Goal: Information Seeking & Learning: Learn about a topic

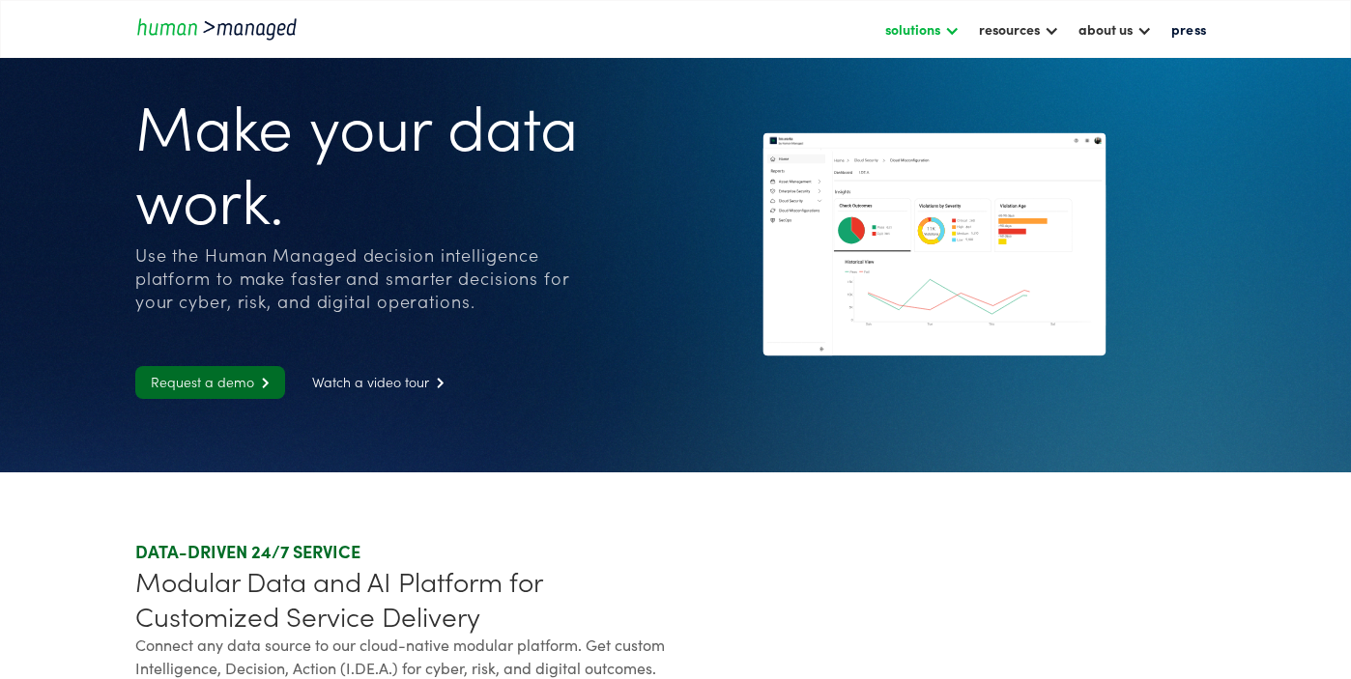
click at [936, 38] on div "solutions" at bounding box center [912, 28] width 55 height 23
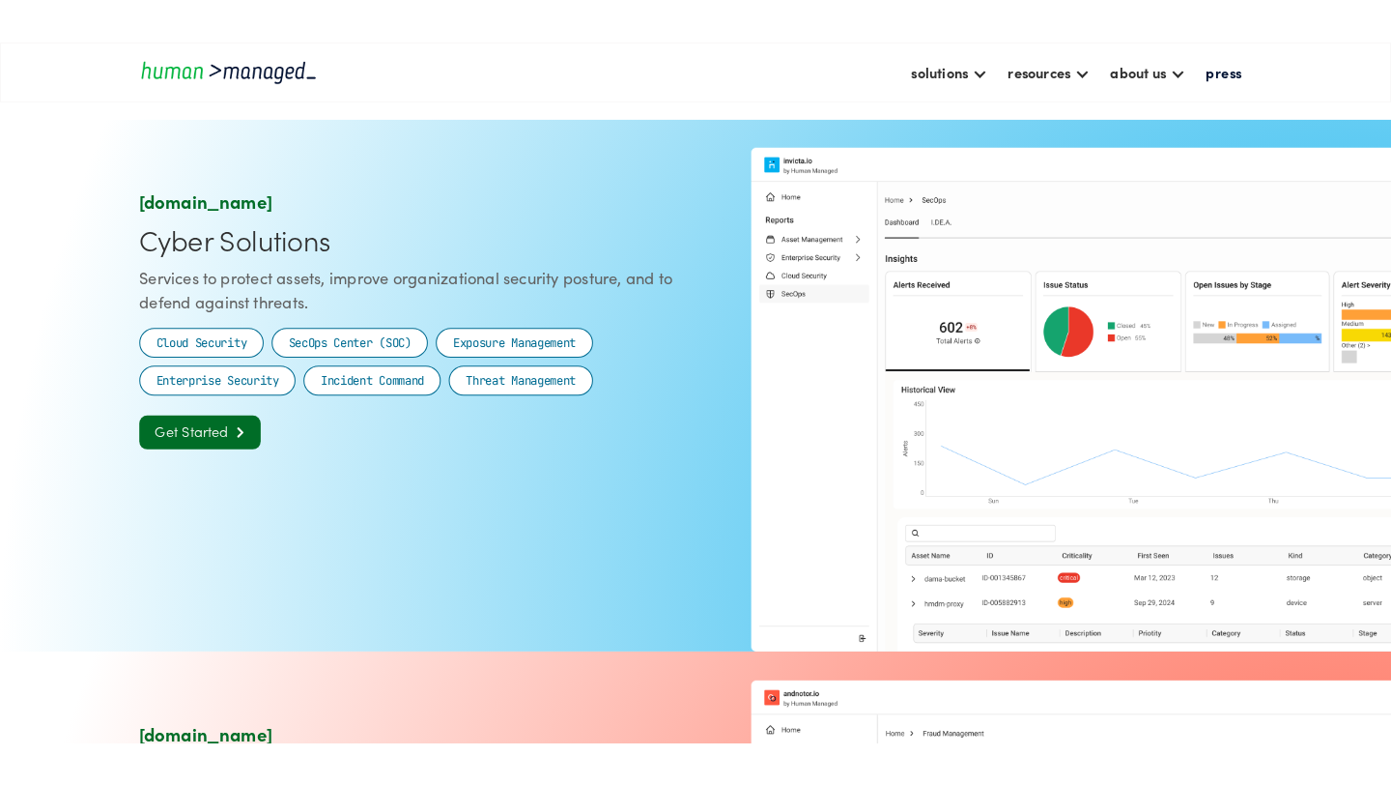
scroll to position [1047, 0]
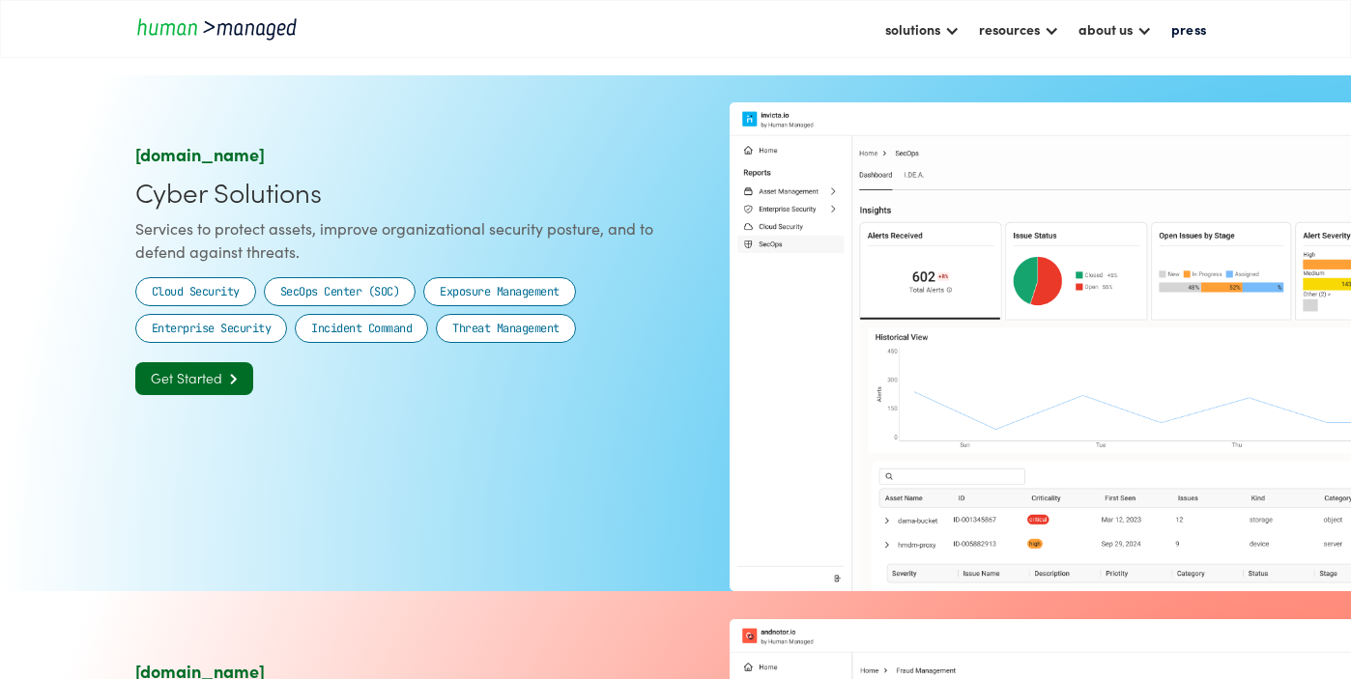
click at [957, 336] on img at bounding box center [949, 334] width 532 height 355
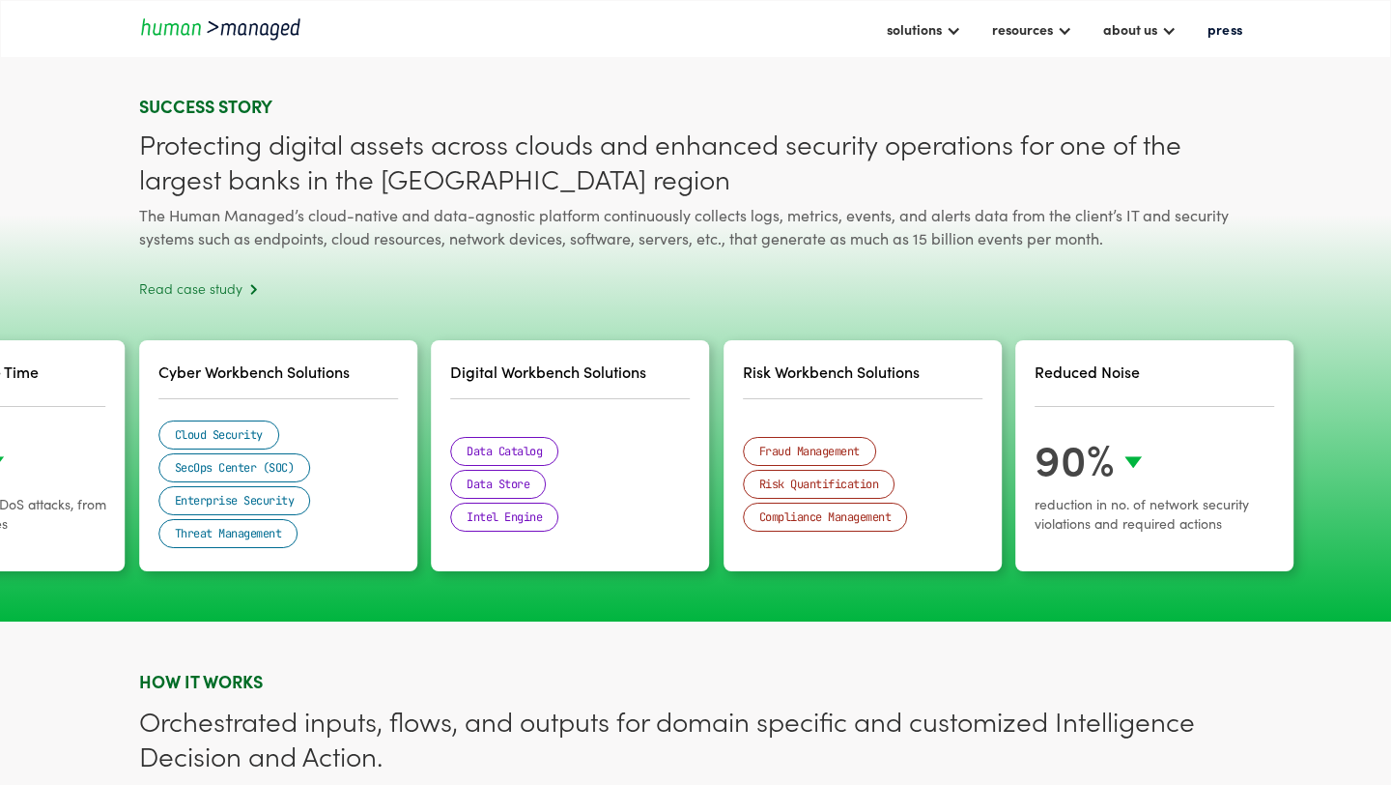
scroll to position [3657, 0]
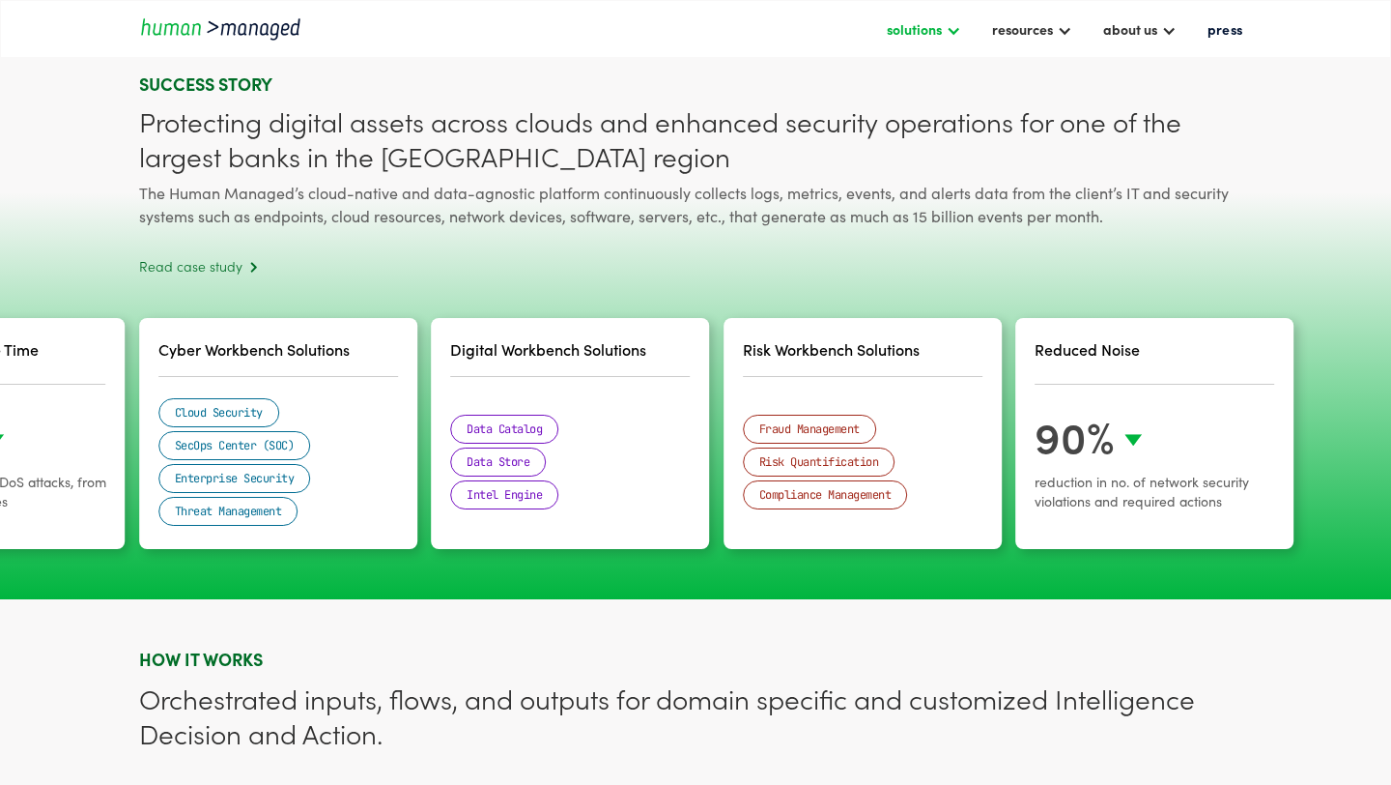
click at [947, 34] on div at bounding box center [953, 28] width 15 height 15
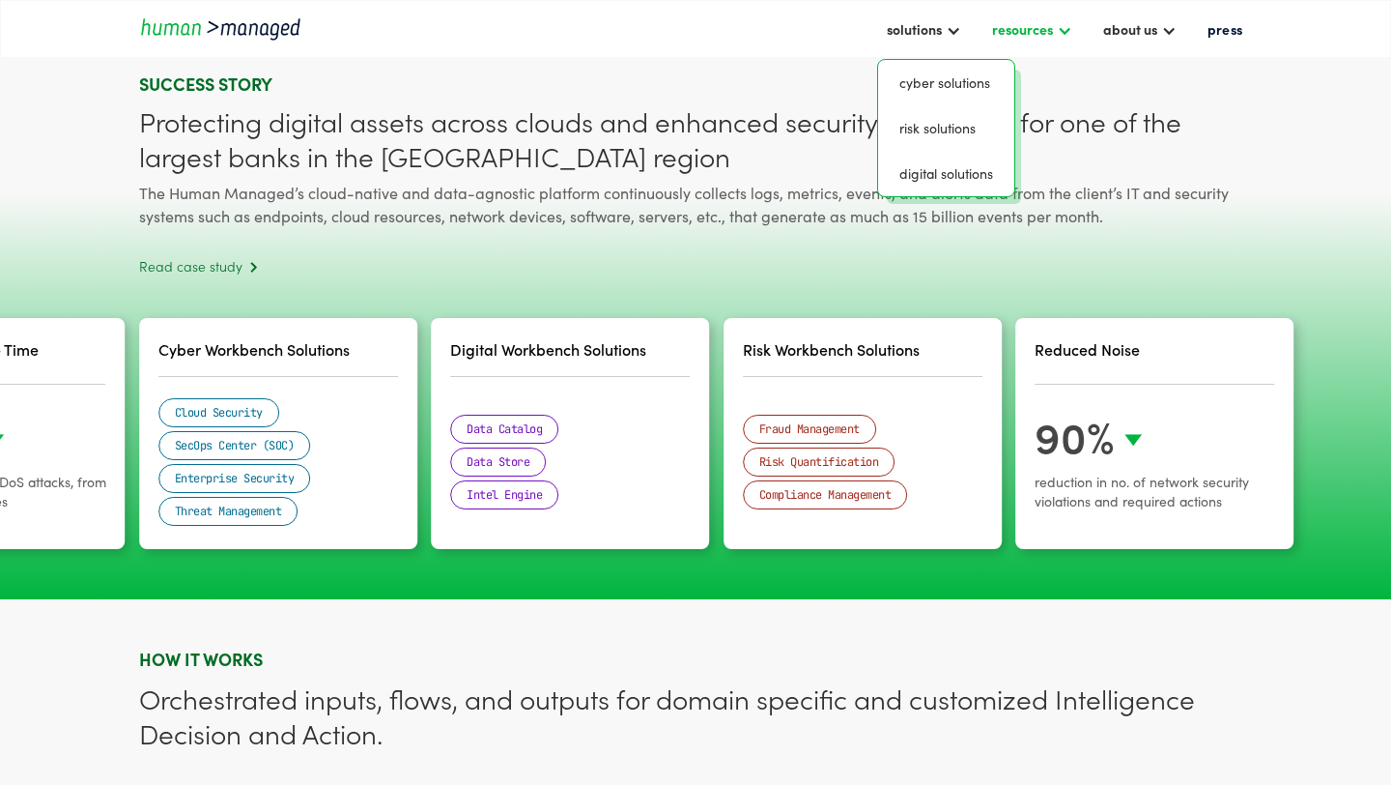
click at [1065, 33] on div at bounding box center [1064, 28] width 15 height 15
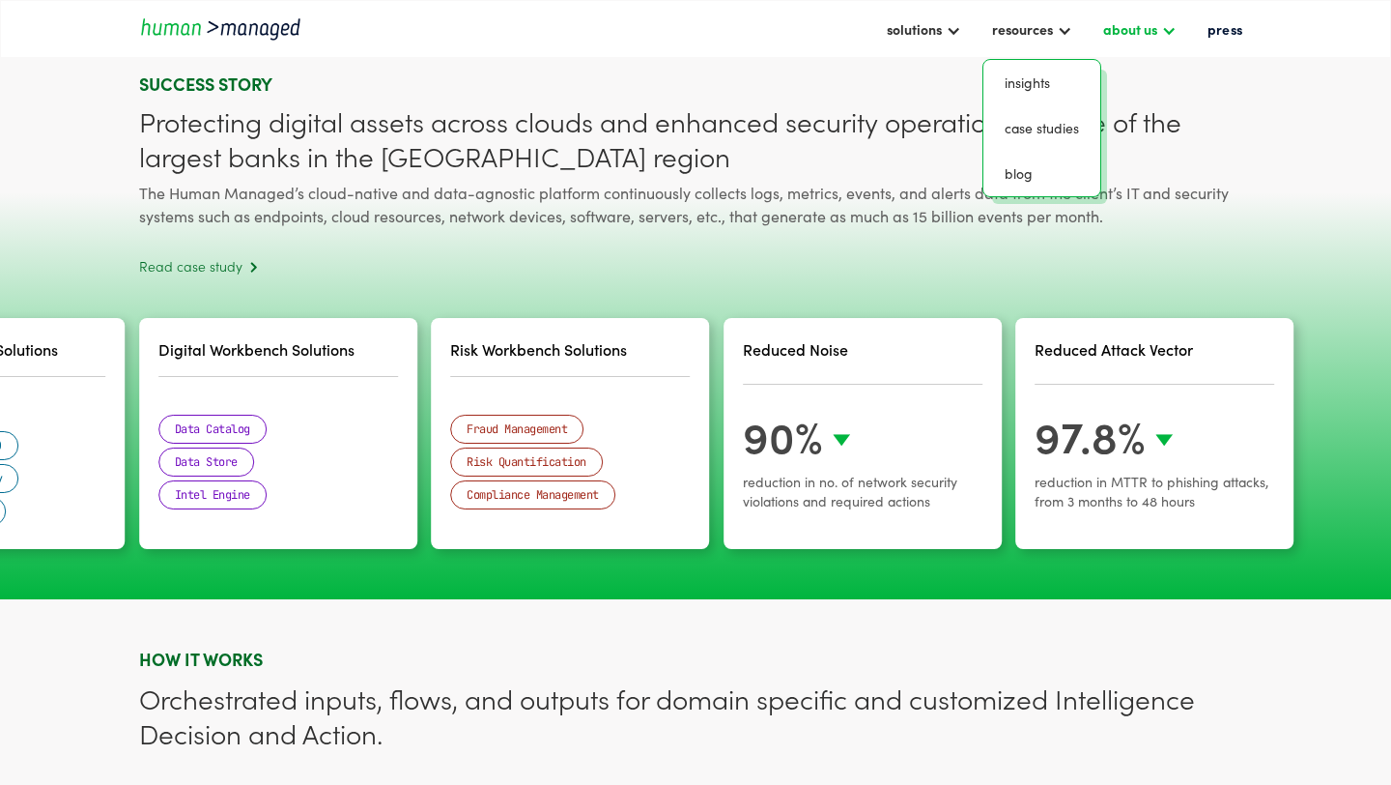
click at [1138, 33] on div "about us" at bounding box center [1130, 28] width 54 height 23
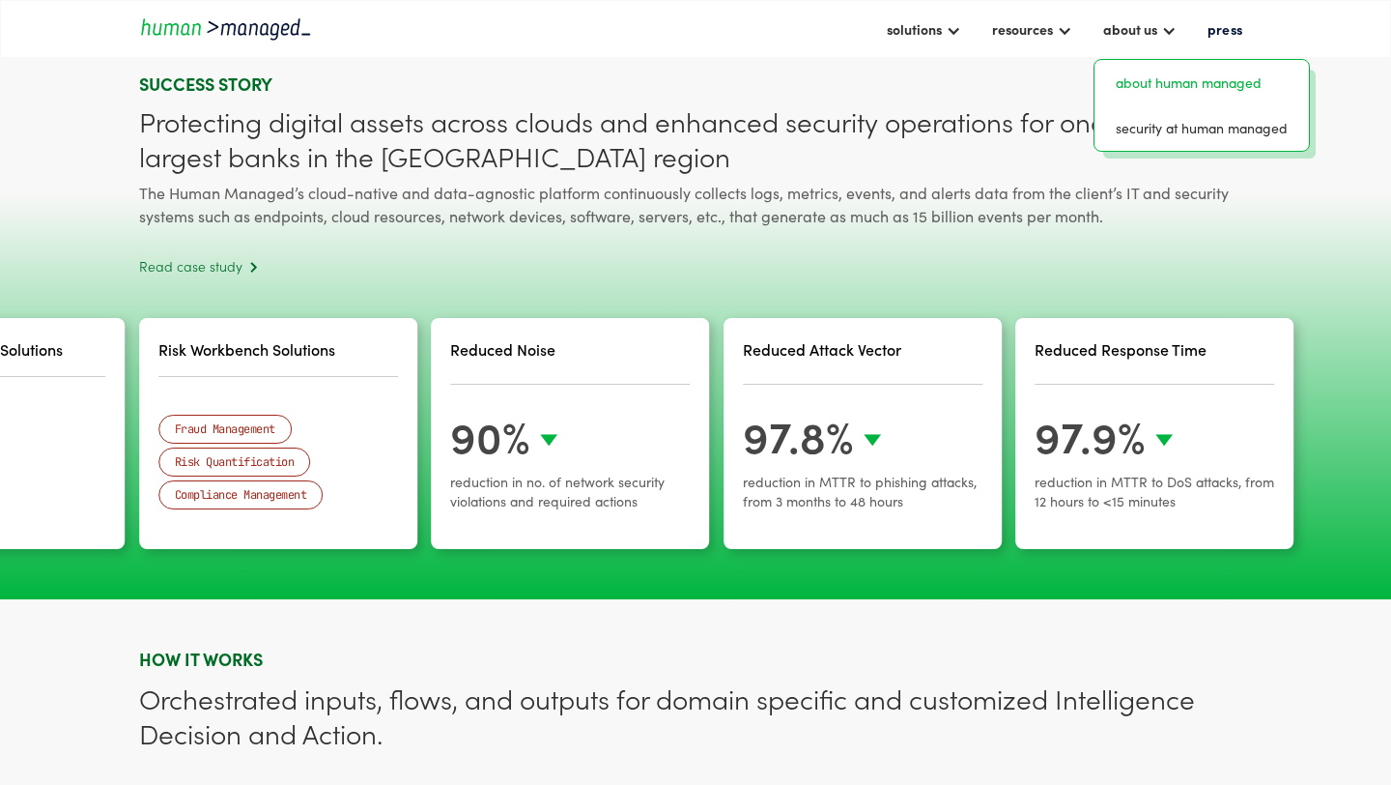
click at [1204, 96] on link "about human managed" at bounding box center [1201, 83] width 199 height 30
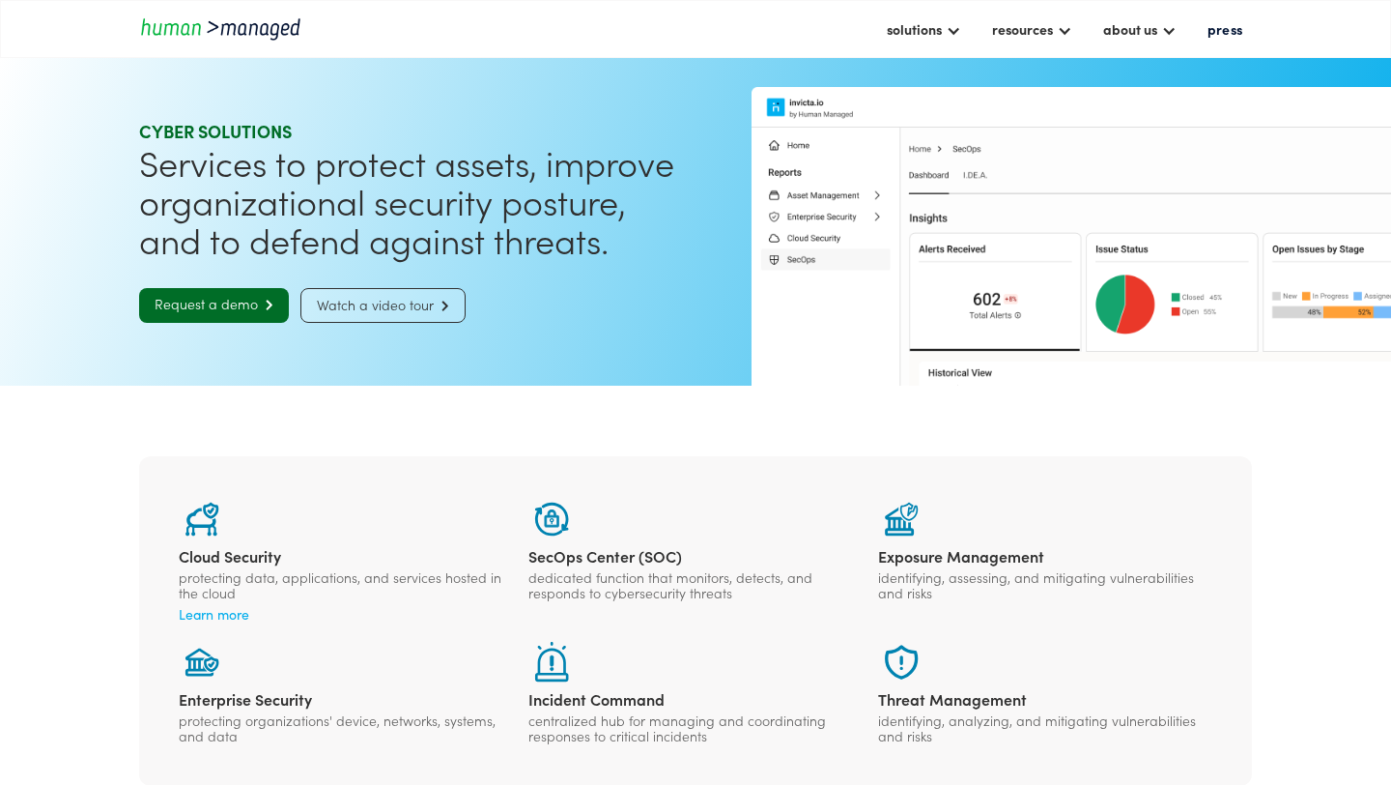
click at [395, 311] on link "Watch a video tour " at bounding box center [382, 305] width 165 height 35
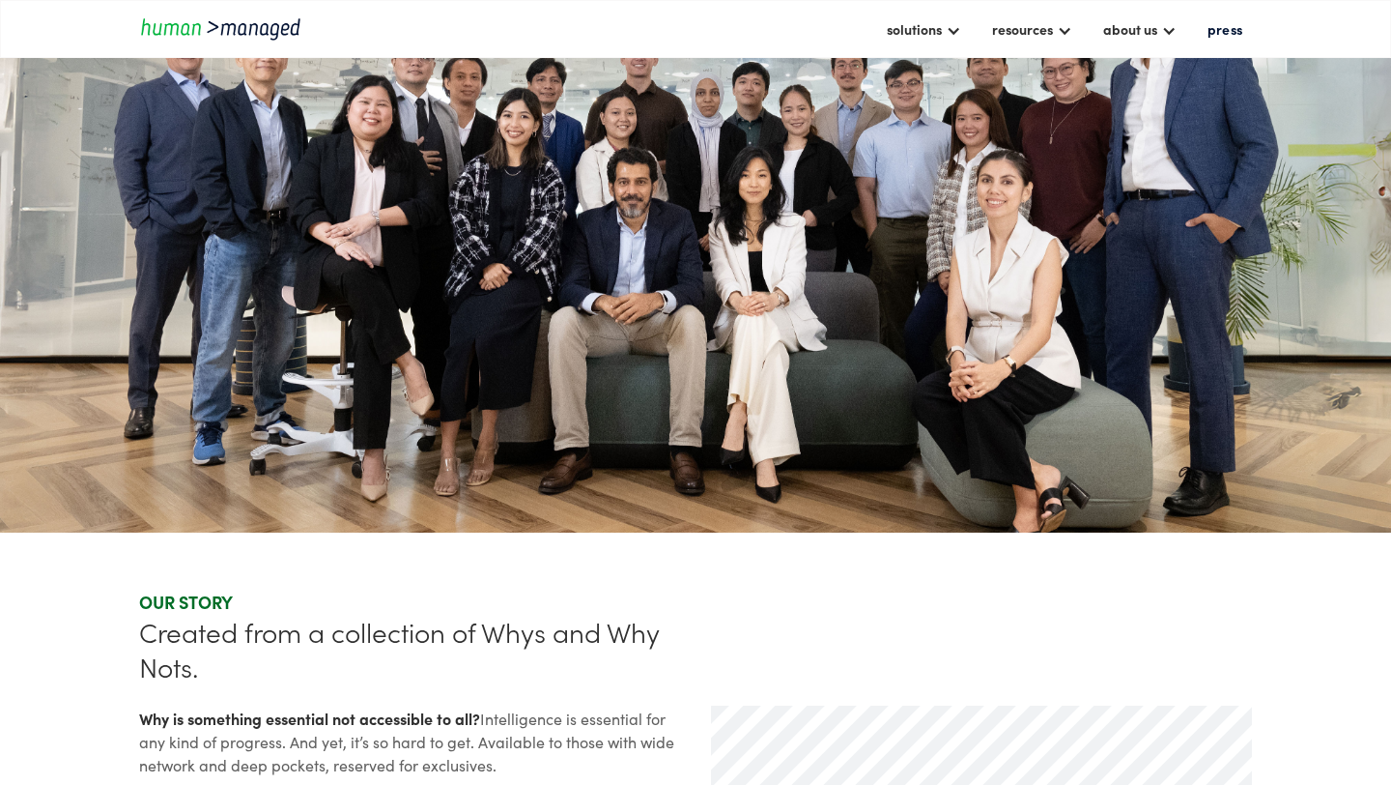
scroll to position [344, 0]
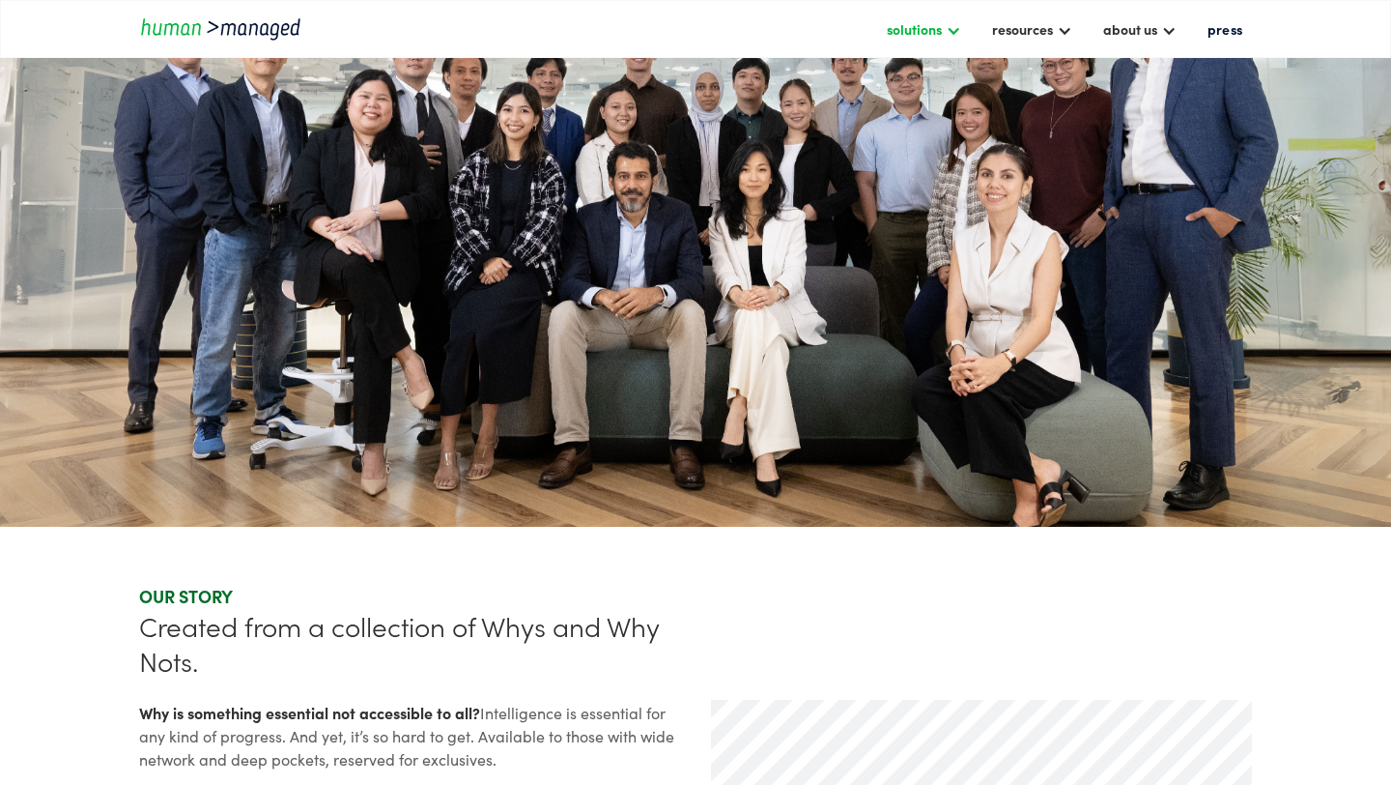
click at [899, 34] on div "solutions" at bounding box center [914, 28] width 55 height 23
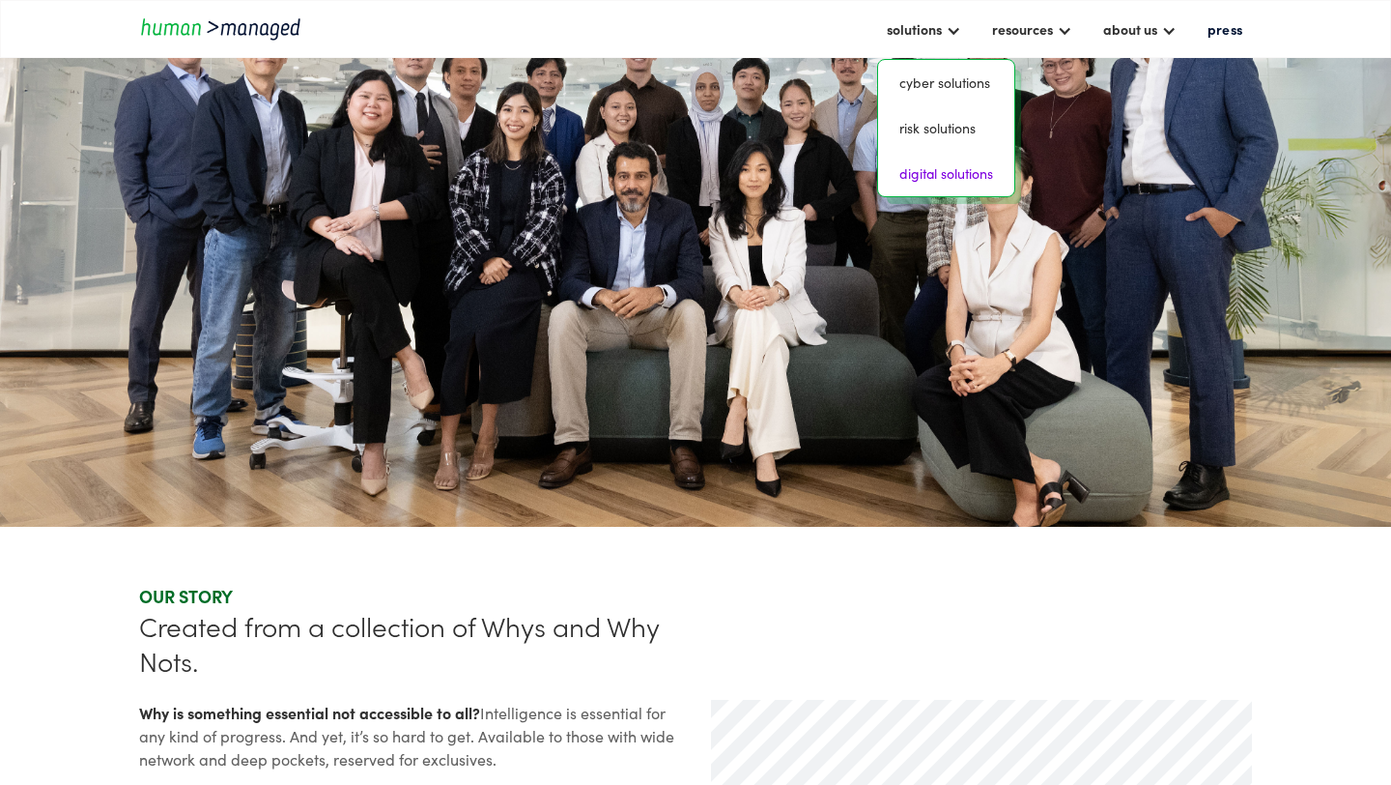
click at [931, 178] on link "digital solutions" at bounding box center [946, 173] width 121 height 30
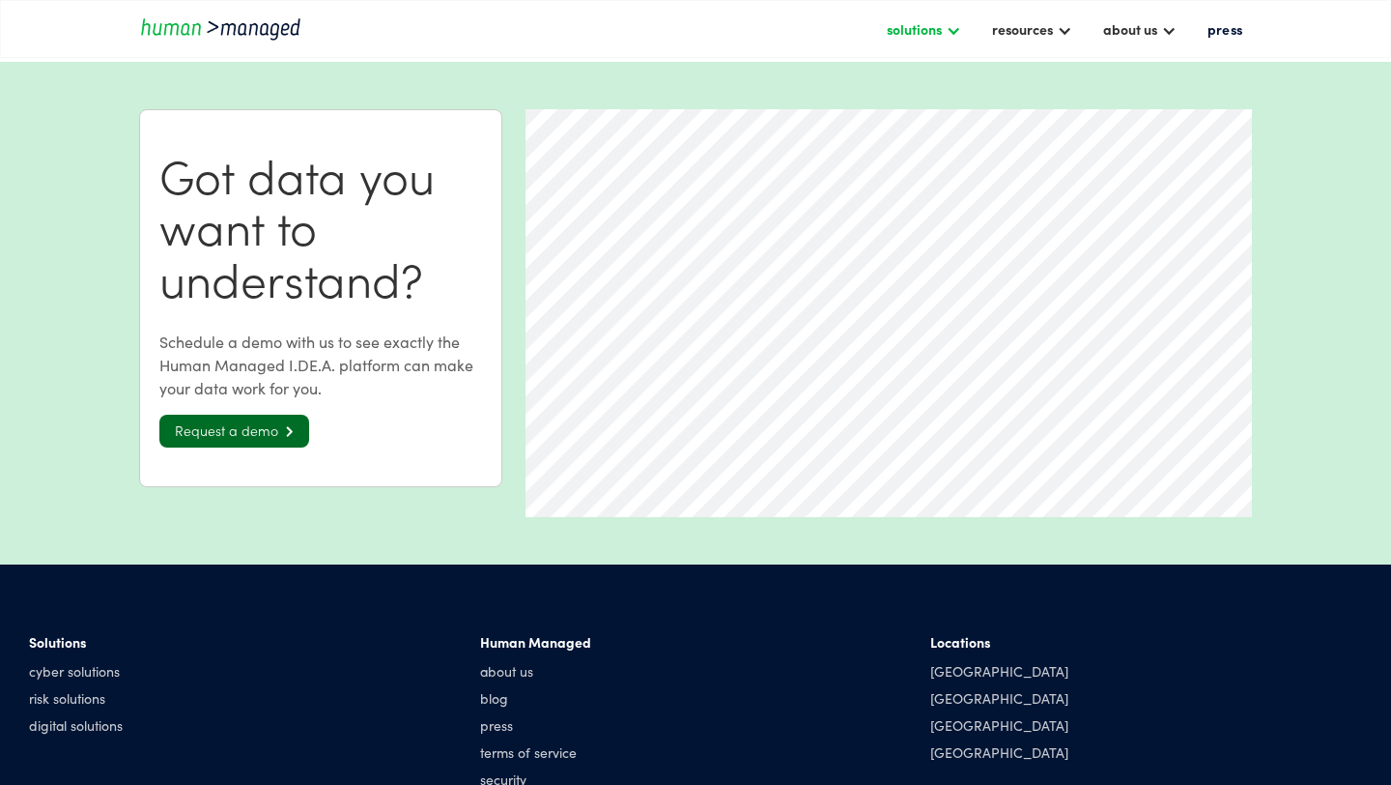
click at [935, 34] on div "solutions" at bounding box center [914, 28] width 55 height 23
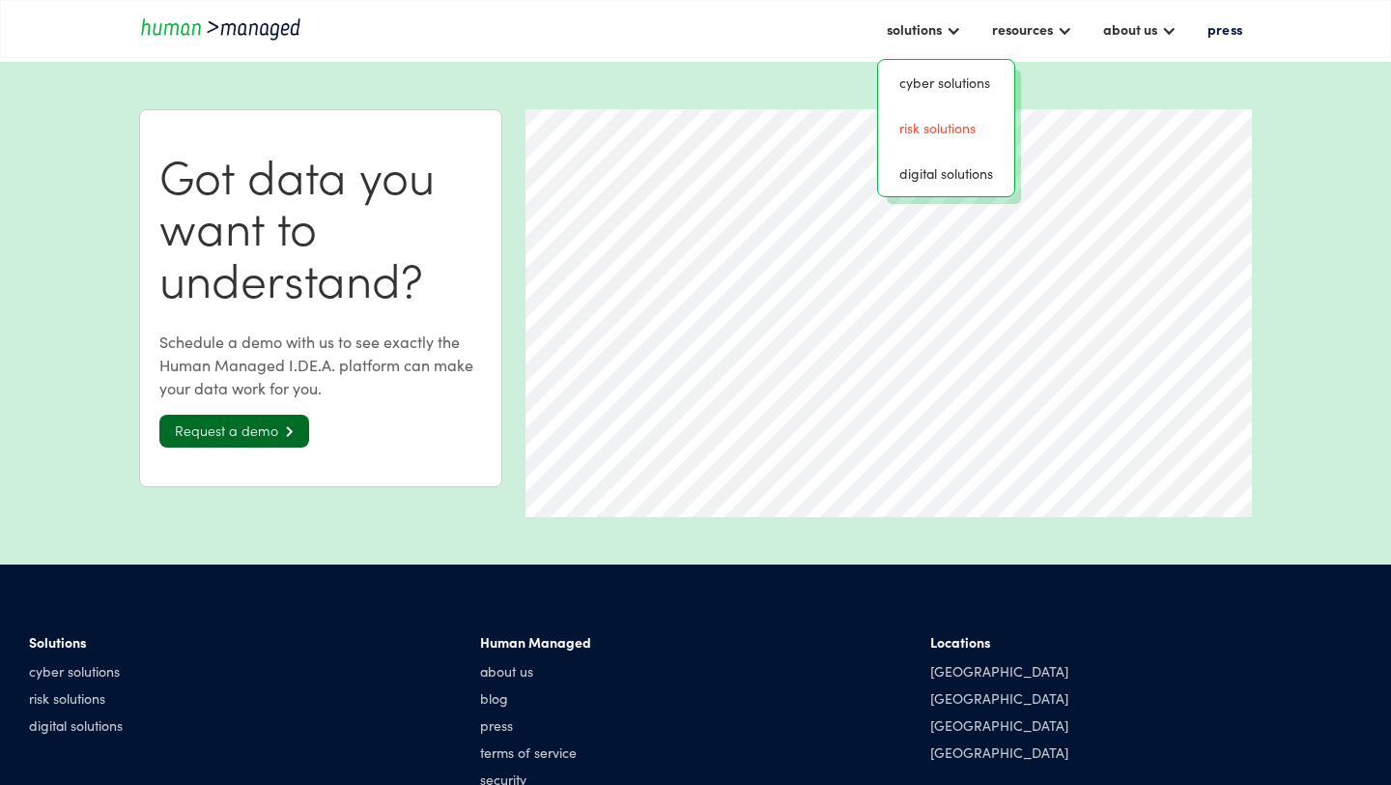
click at [945, 128] on link "risk solutions" at bounding box center [946, 128] width 121 height 30
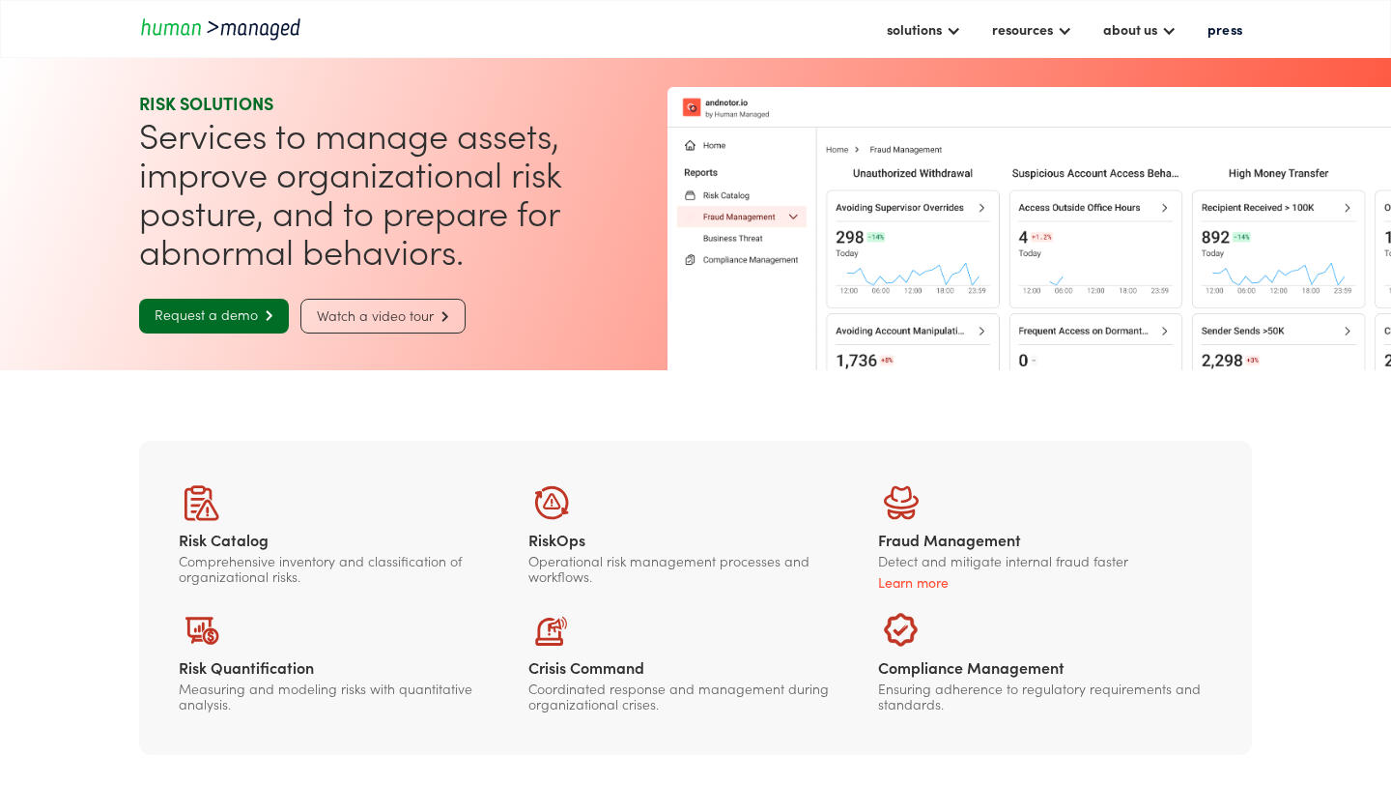
click at [388, 322] on link "Watch a video tour " at bounding box center [382, 316] width 165 height 35
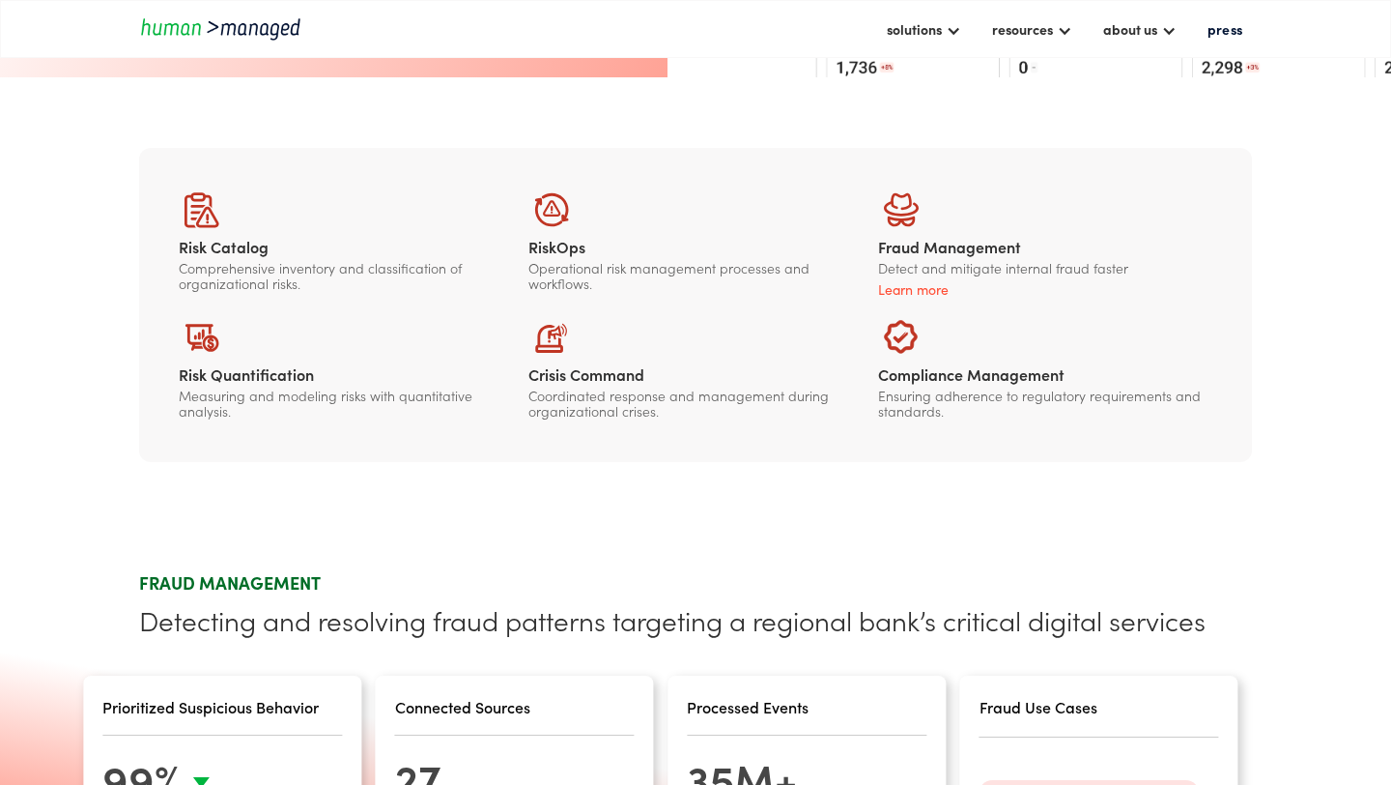
scroll to position [320, 0]
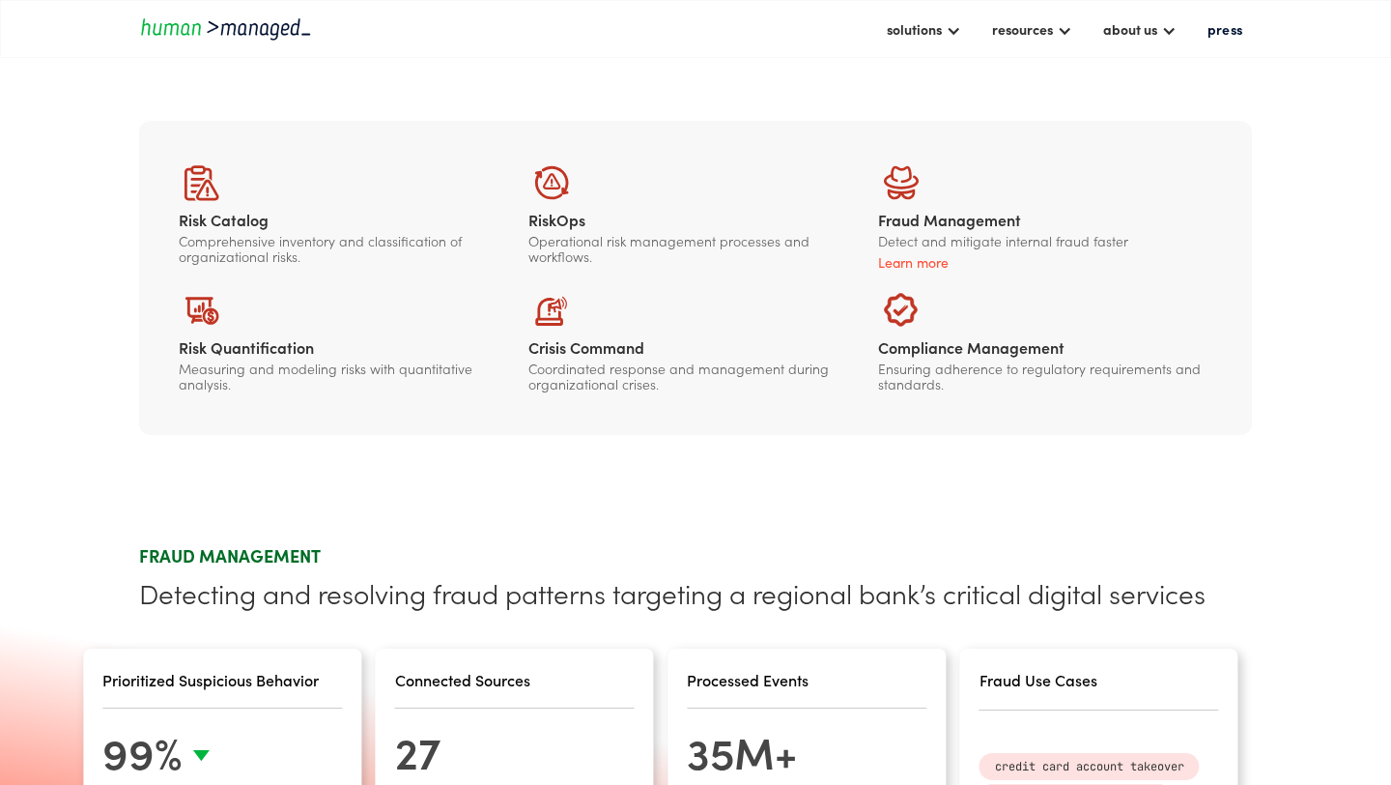
click at [901, 269] on div "Learn more" at bounding box center [1045, 261] width 334 height 19
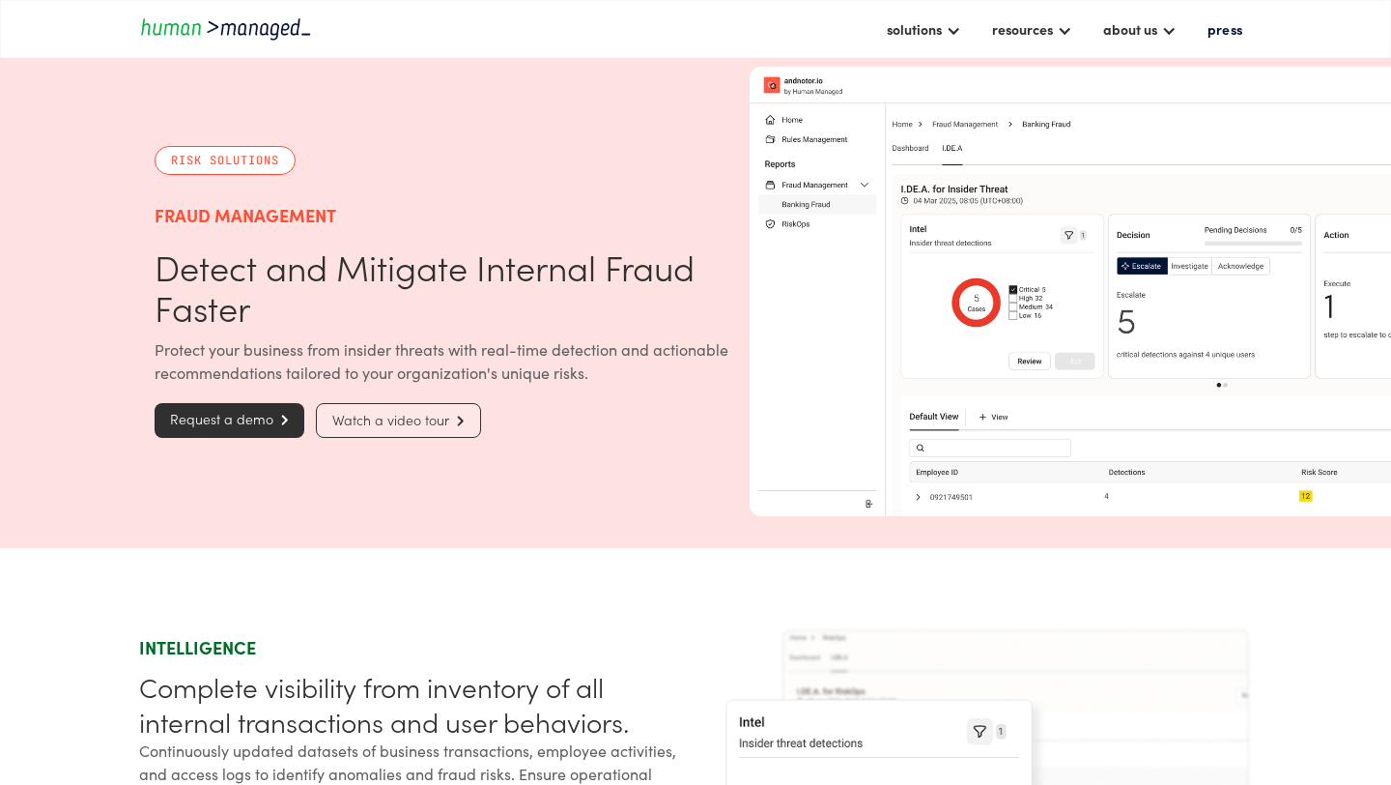
click at [442, 418] on link "Watch a video tour " at bounding box center [398, 420] width 165 height 35
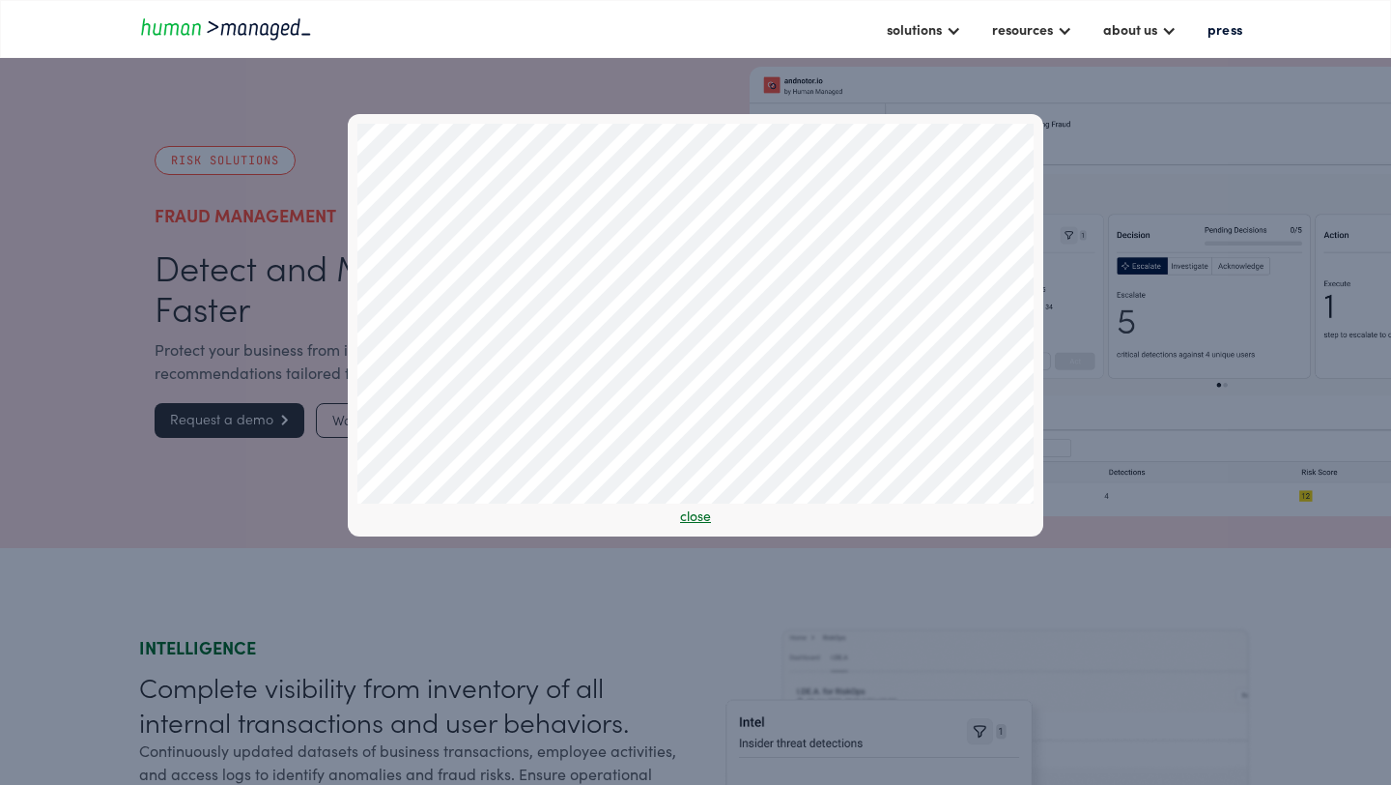
click at [277, 516] on div "close" at bounding box center [695, 428] width 1391 height 785
click at [691, 509] on link "close" at bounding box center [695, 514] width 31 height 19
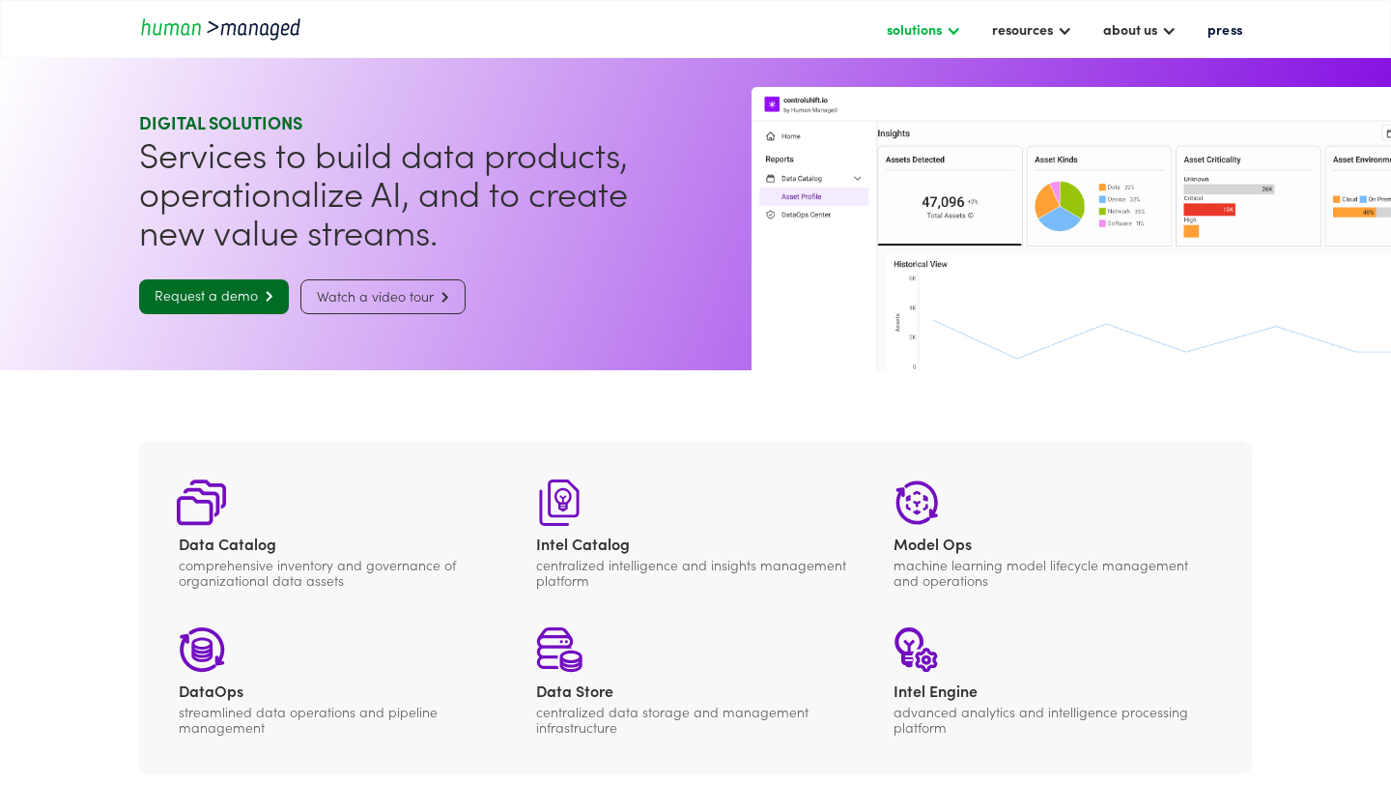
click at [928, 29] on div "solutions" at bounding box center [914, 28] width 55 height 23
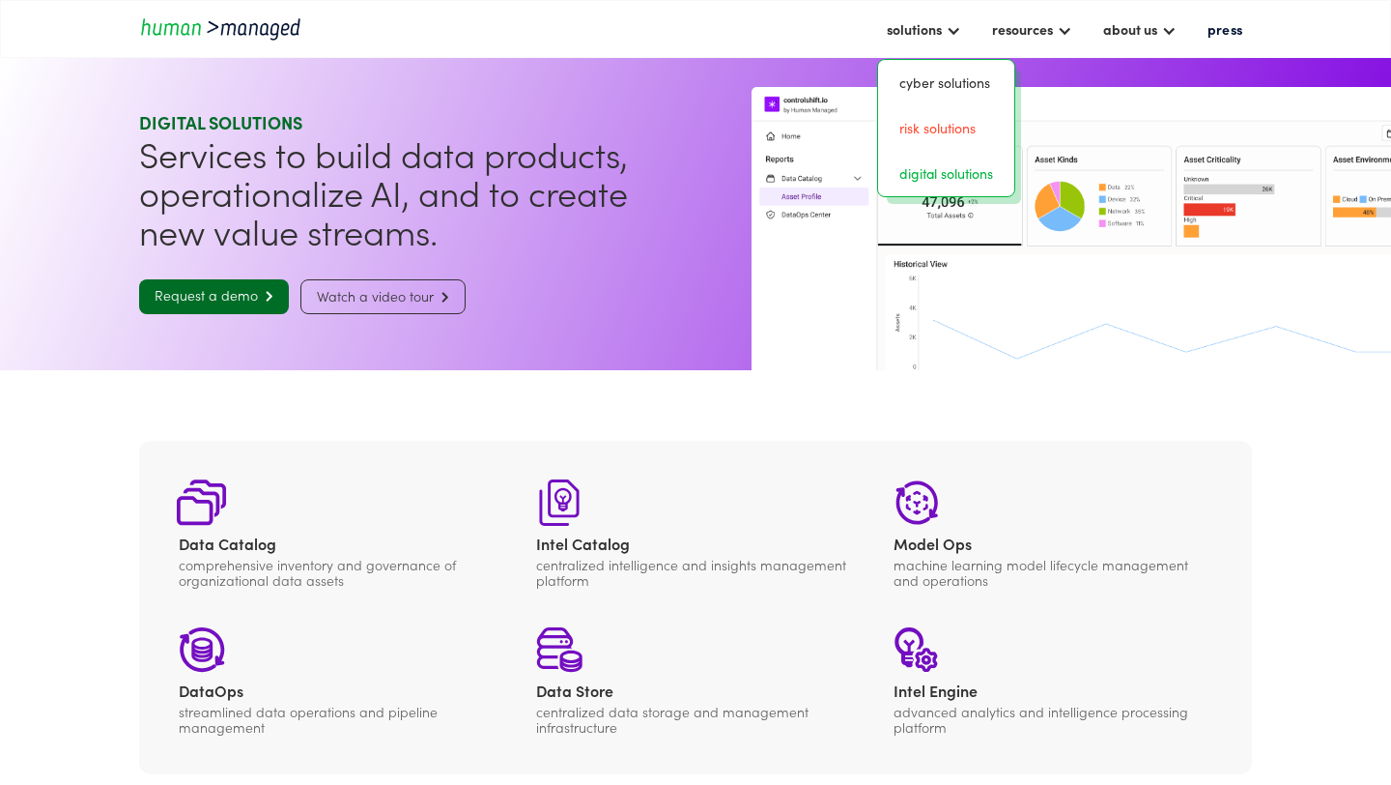
click at [935, 134] on link "risk solutions" at bounding box center [946, 128] width 121 height 30
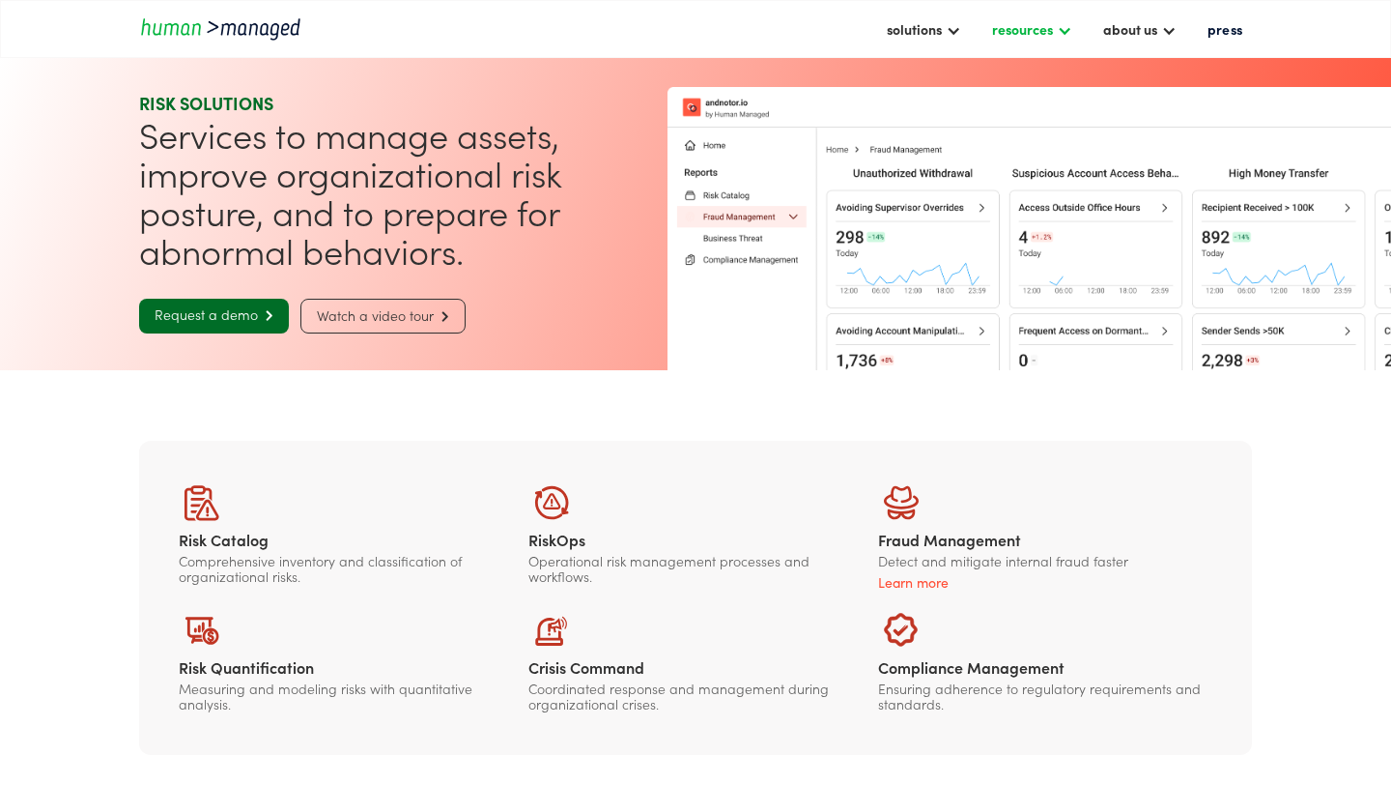
click at [1017, 28] on div "resources" at bounding box center [1022, 28] width 61 height 23
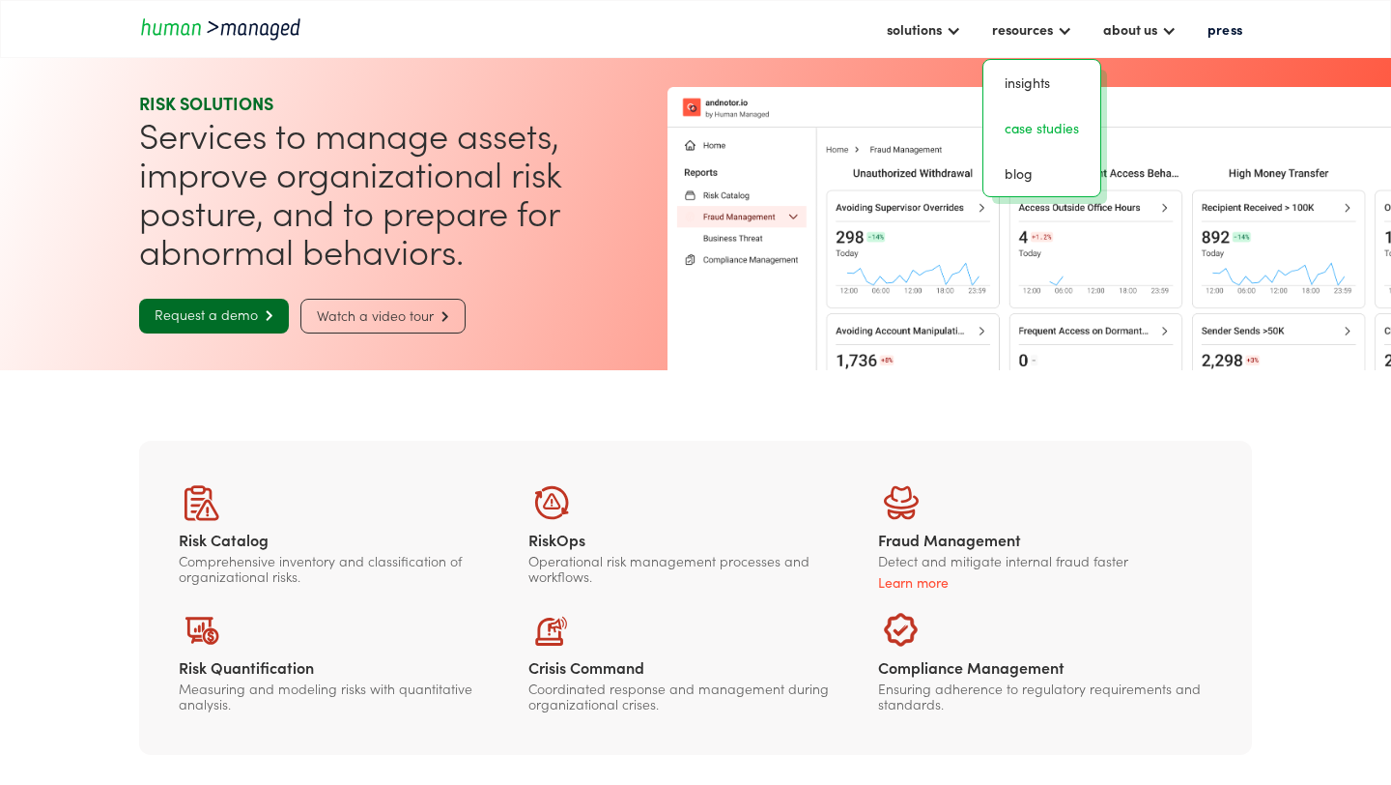
click at [1054, 129] on link "case studies" at bounding box center [1041, 128] width 101 height 30
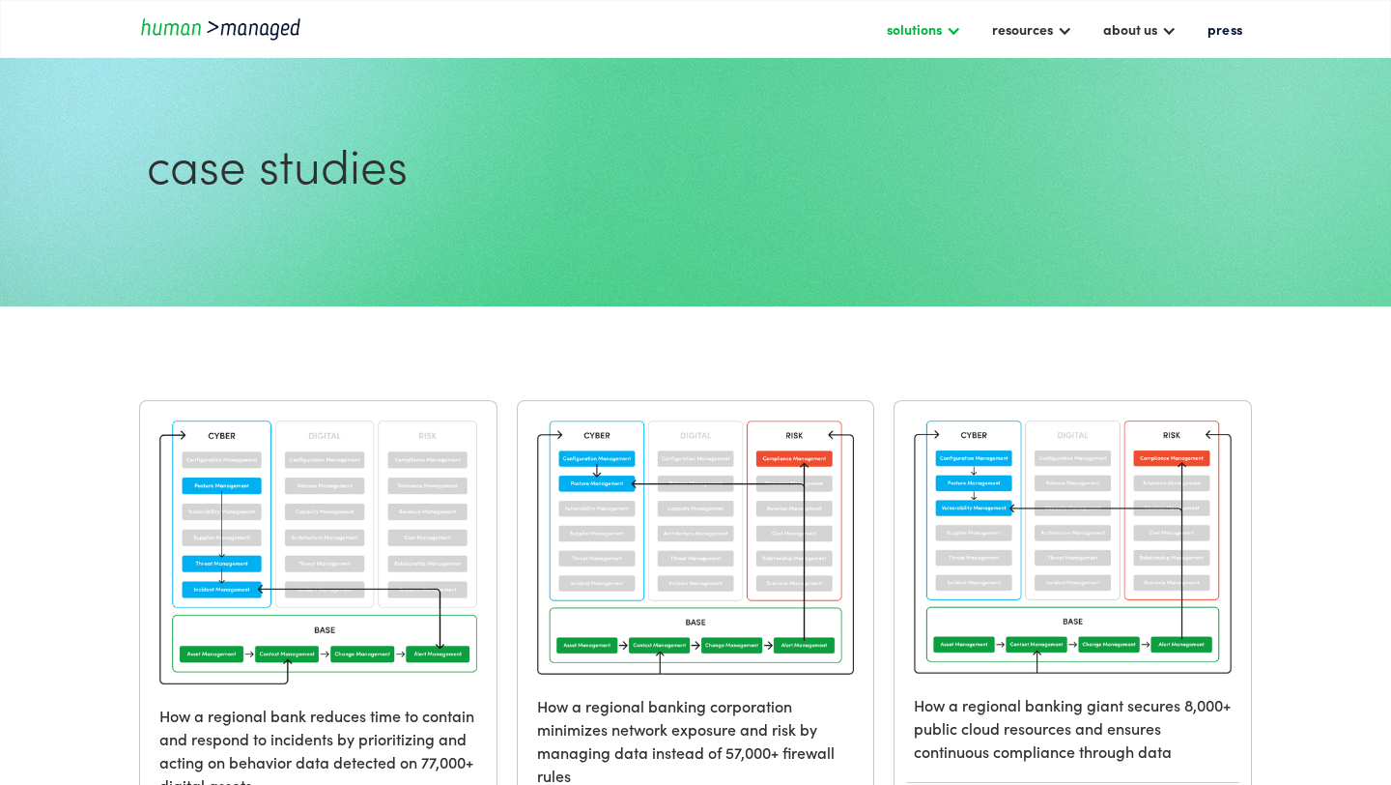
click at [939, 25] on div "solutions" at bounding box center [914, 28] width 55 height 23
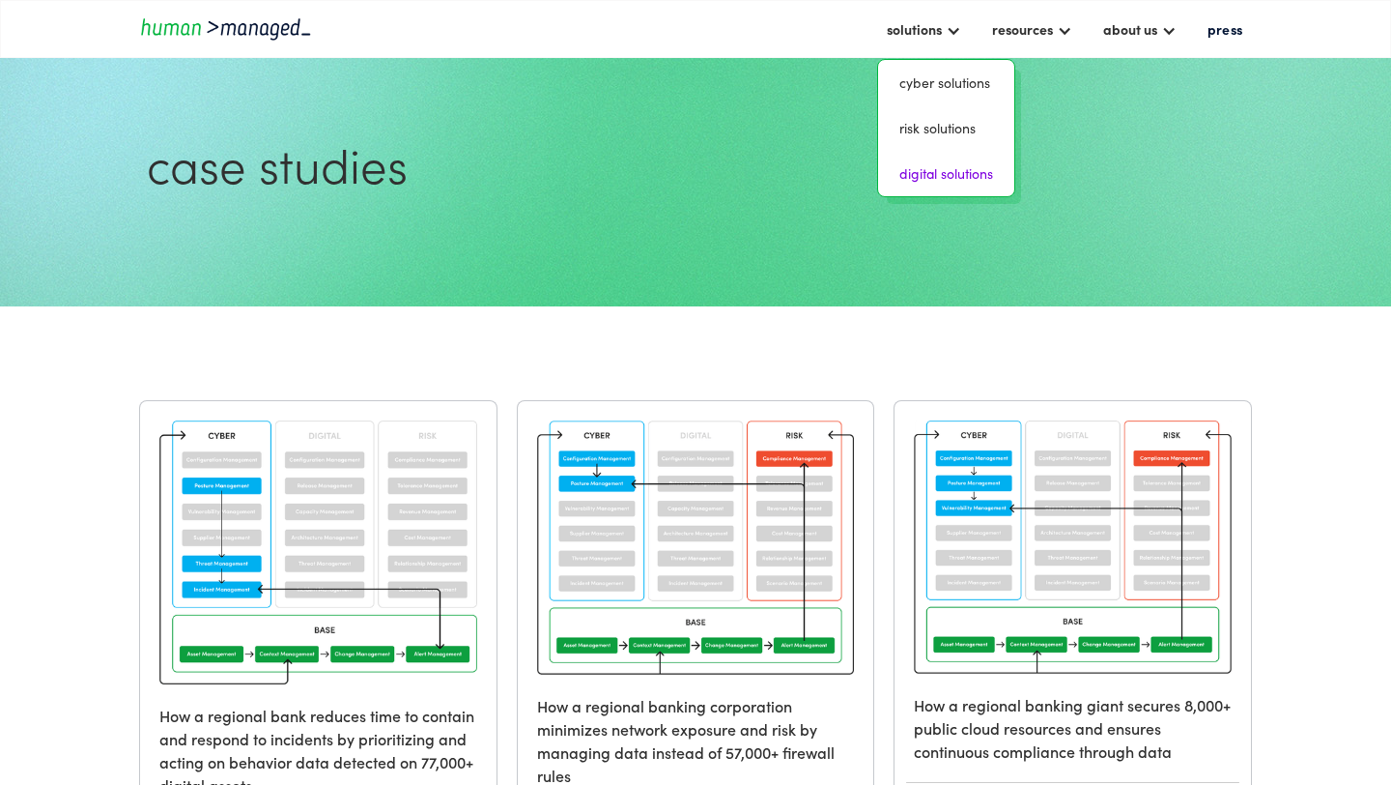
click at [926, 186] on link "digital solutions" at bounding box center [946, 173] width 121 height 30
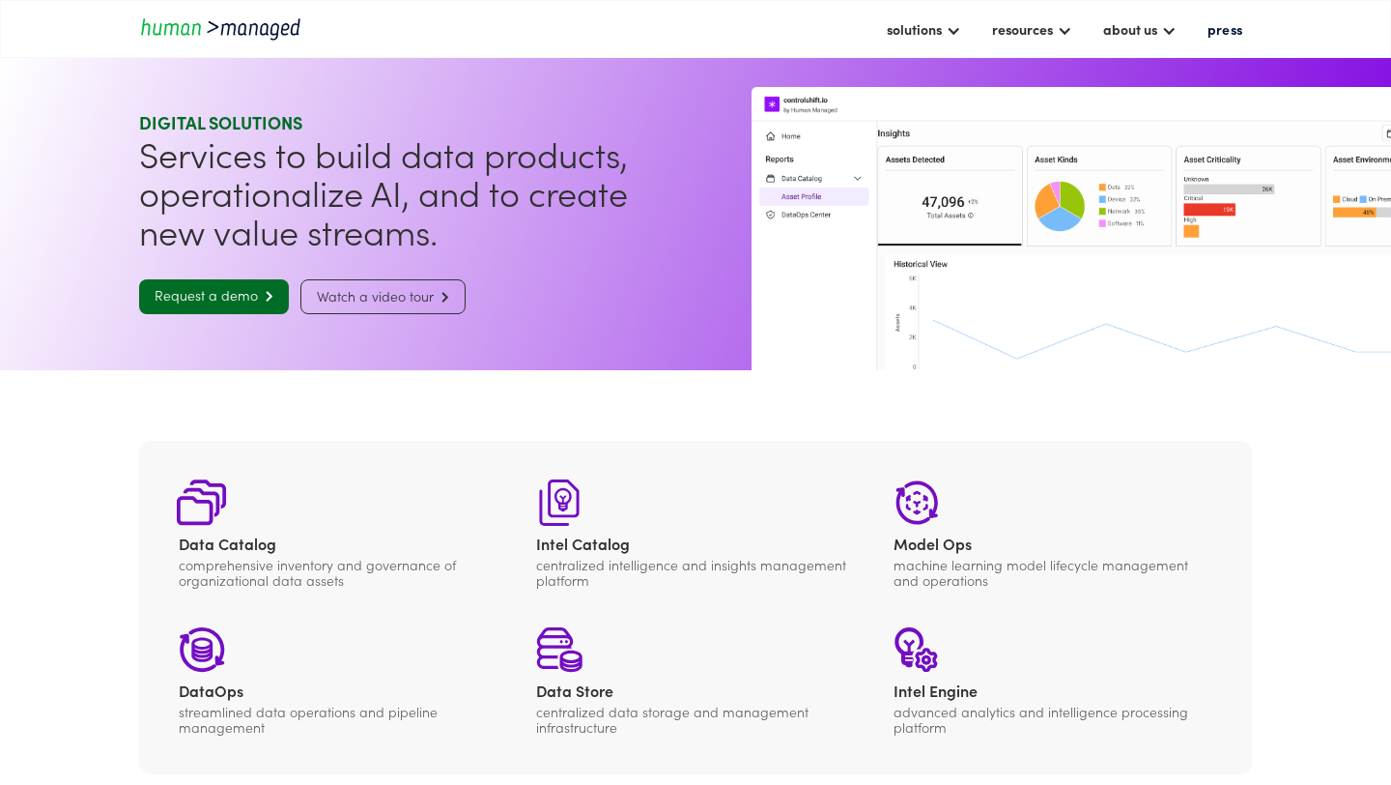
scroll to position [1, 0]
click at [425, 300] on link "Watch a video tour " at bounding box center [382, 295] width 165 height 35
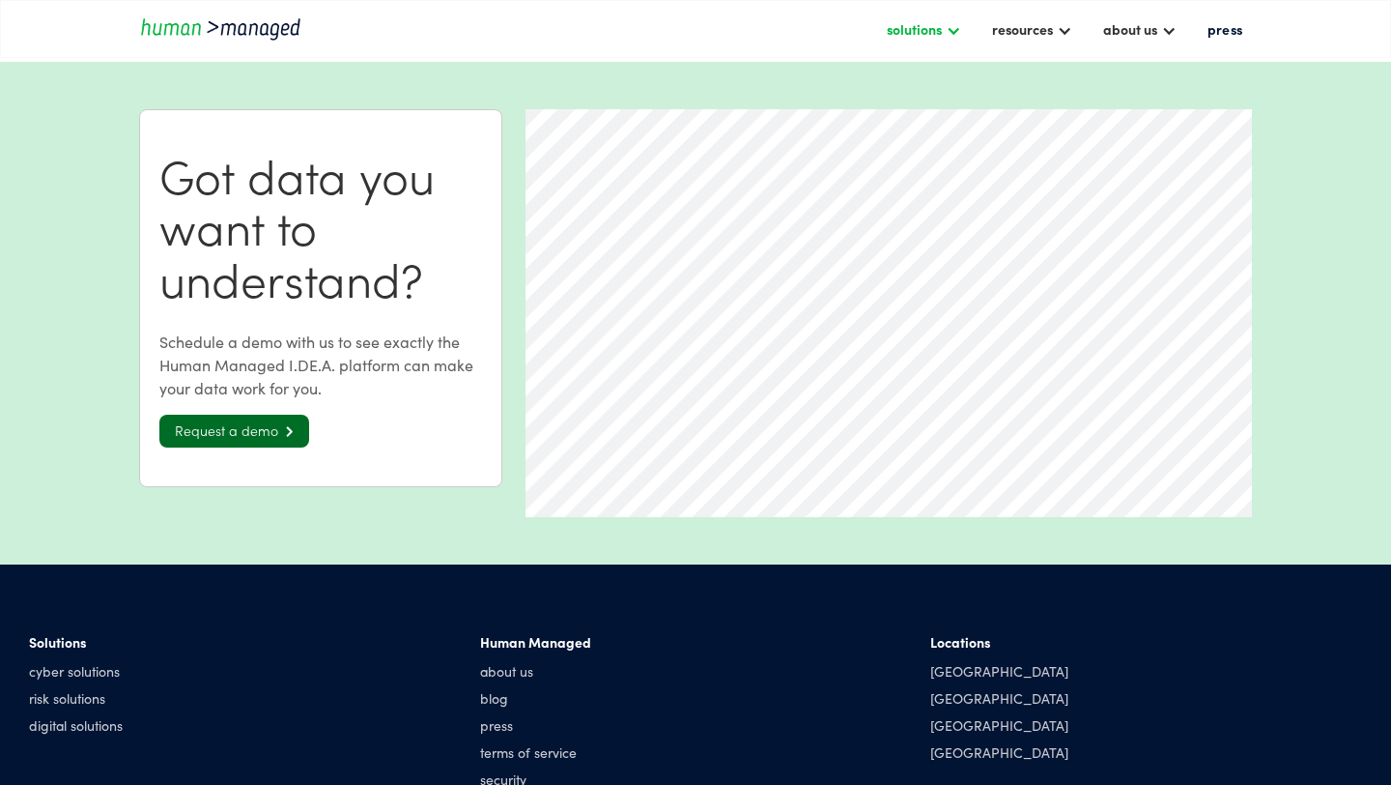
click at [894, 23] on div "solutions" at bounding box center [914, 28] width 55 height 23
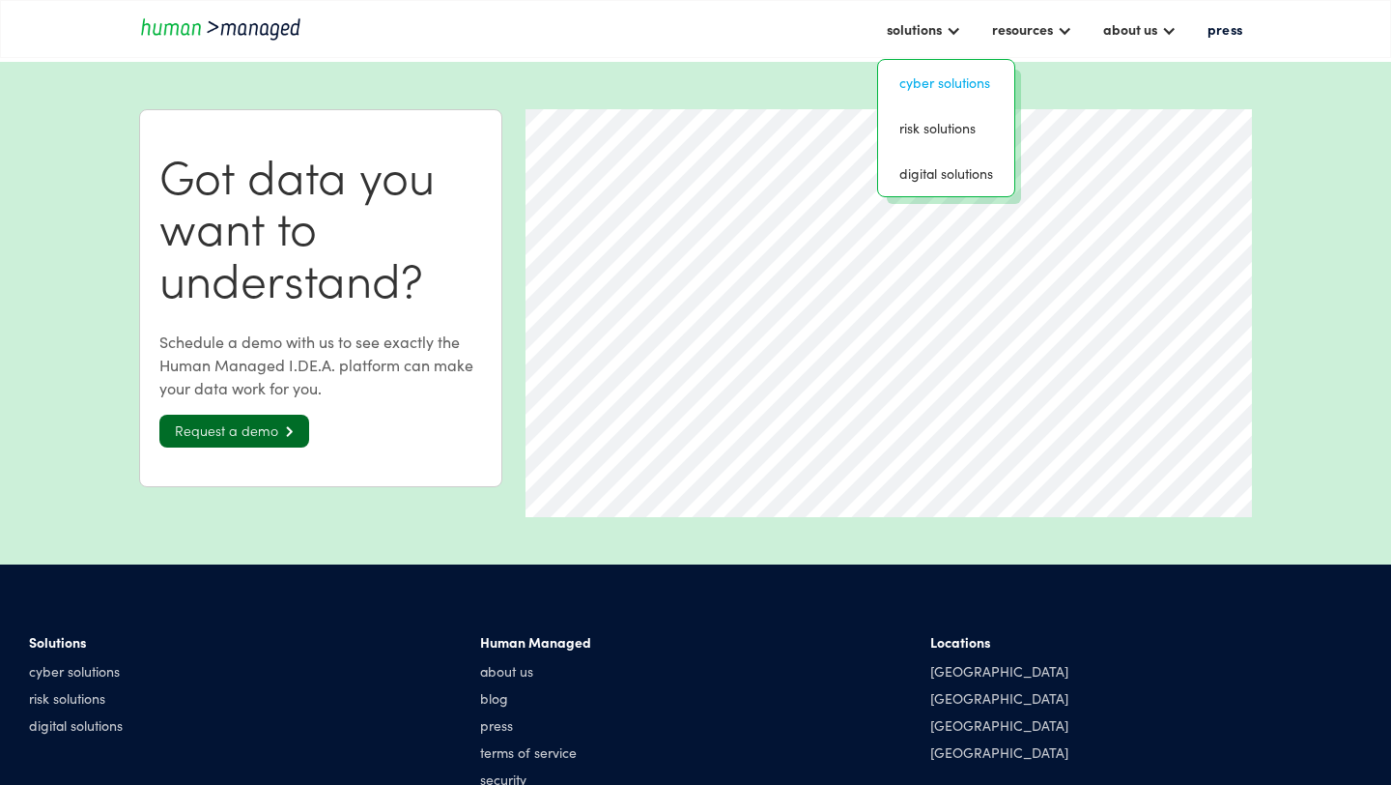
click at [898, 87] on link "Cyber solutions" at bounding box center [946, 83] width 121 height 30
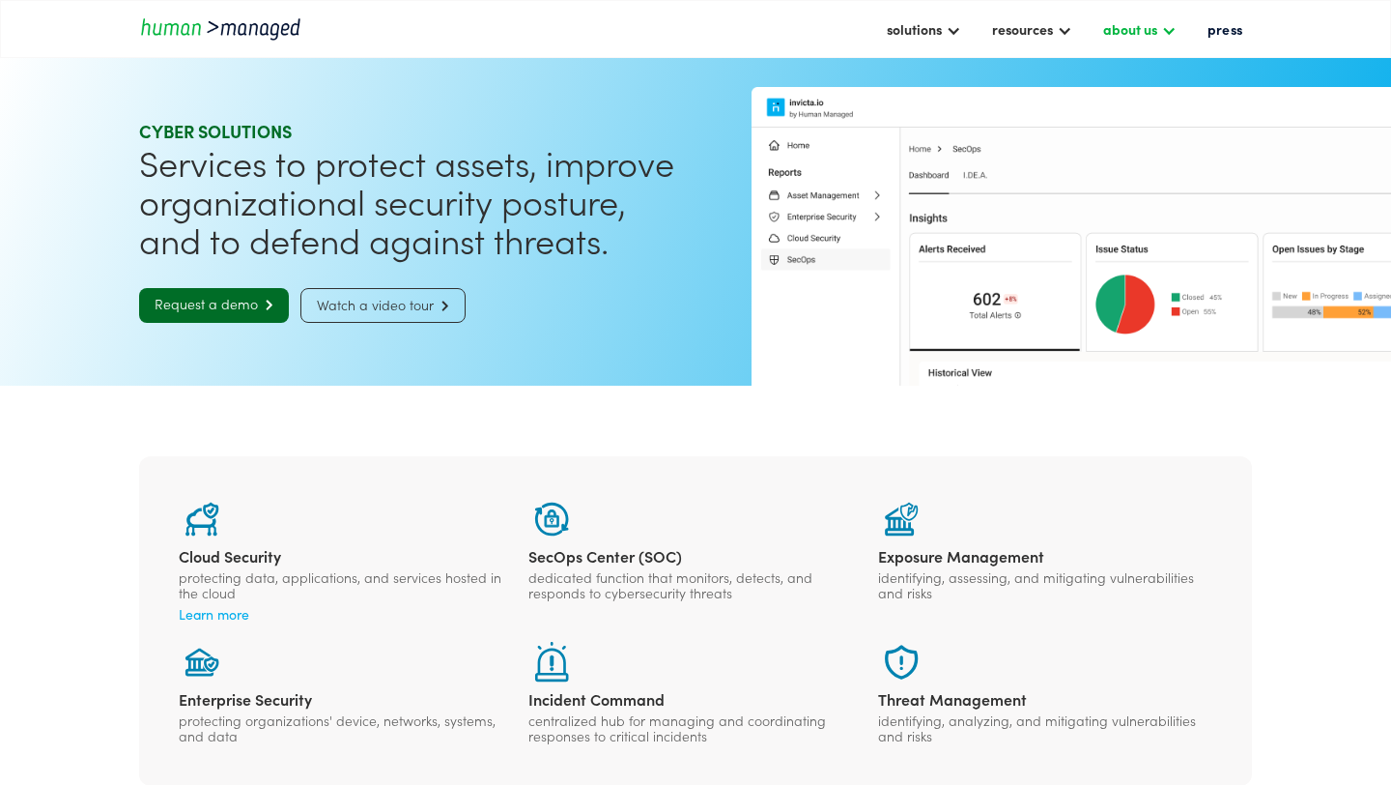
click at [1142, 27] on div "about us" at bounding box center [1130, 28] width 54 height 23
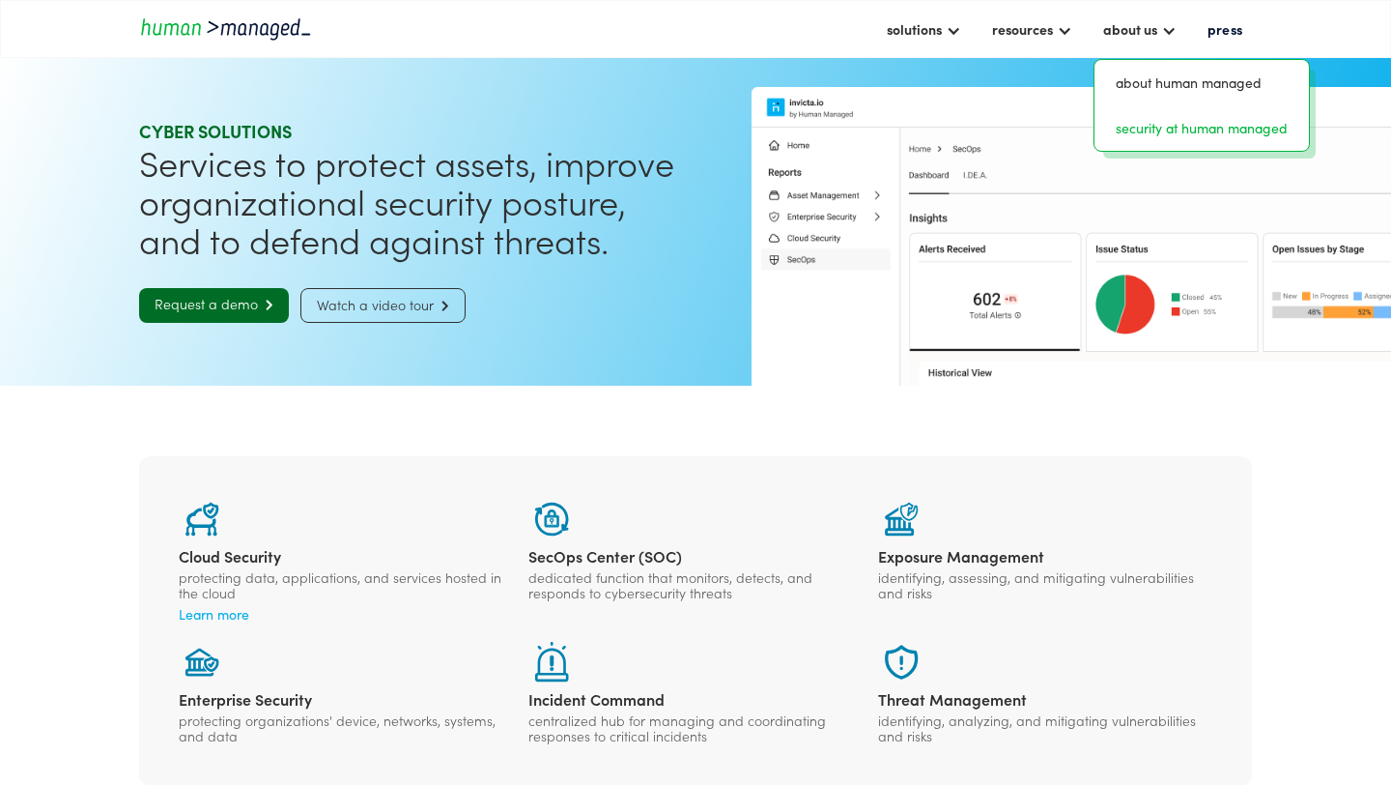
click at [1118, 134] on link "security at human managed" at bounding box center [1201, 128] width 199 height 30
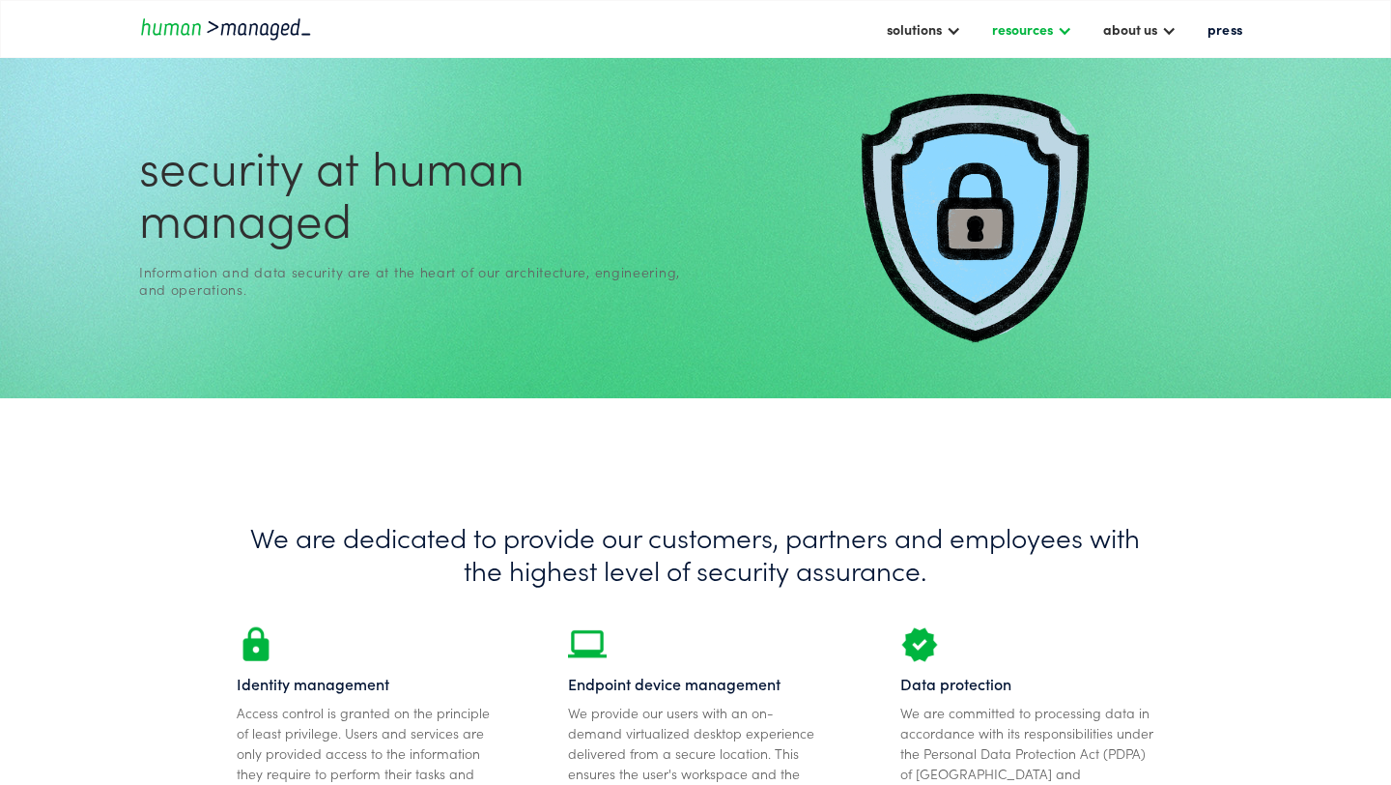
click at [1002, 22] on div "resources" at bounding box center [1022, 28] width 61 height 23
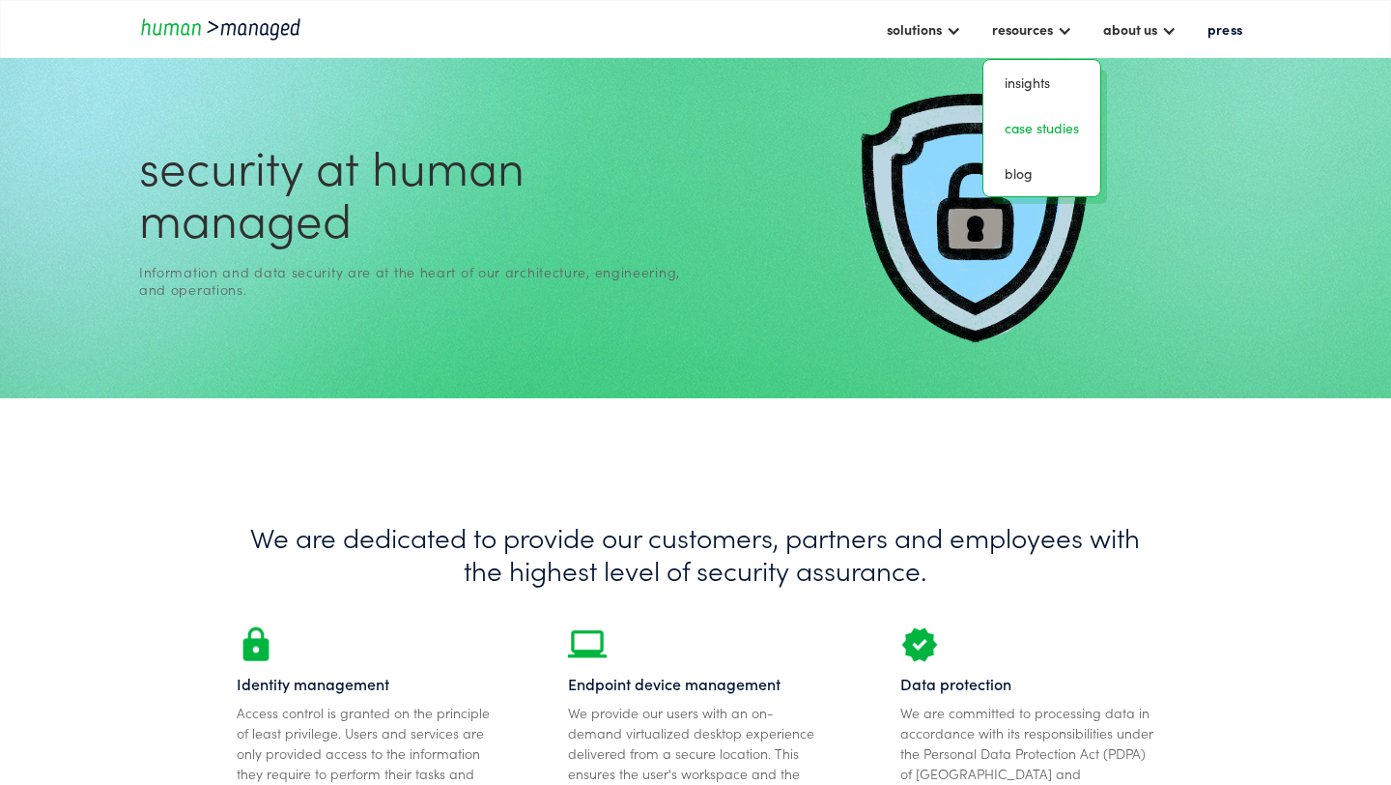
click at [1027, 135] on link "case studies" at bounding box center [1041, 128] width 101 height 30
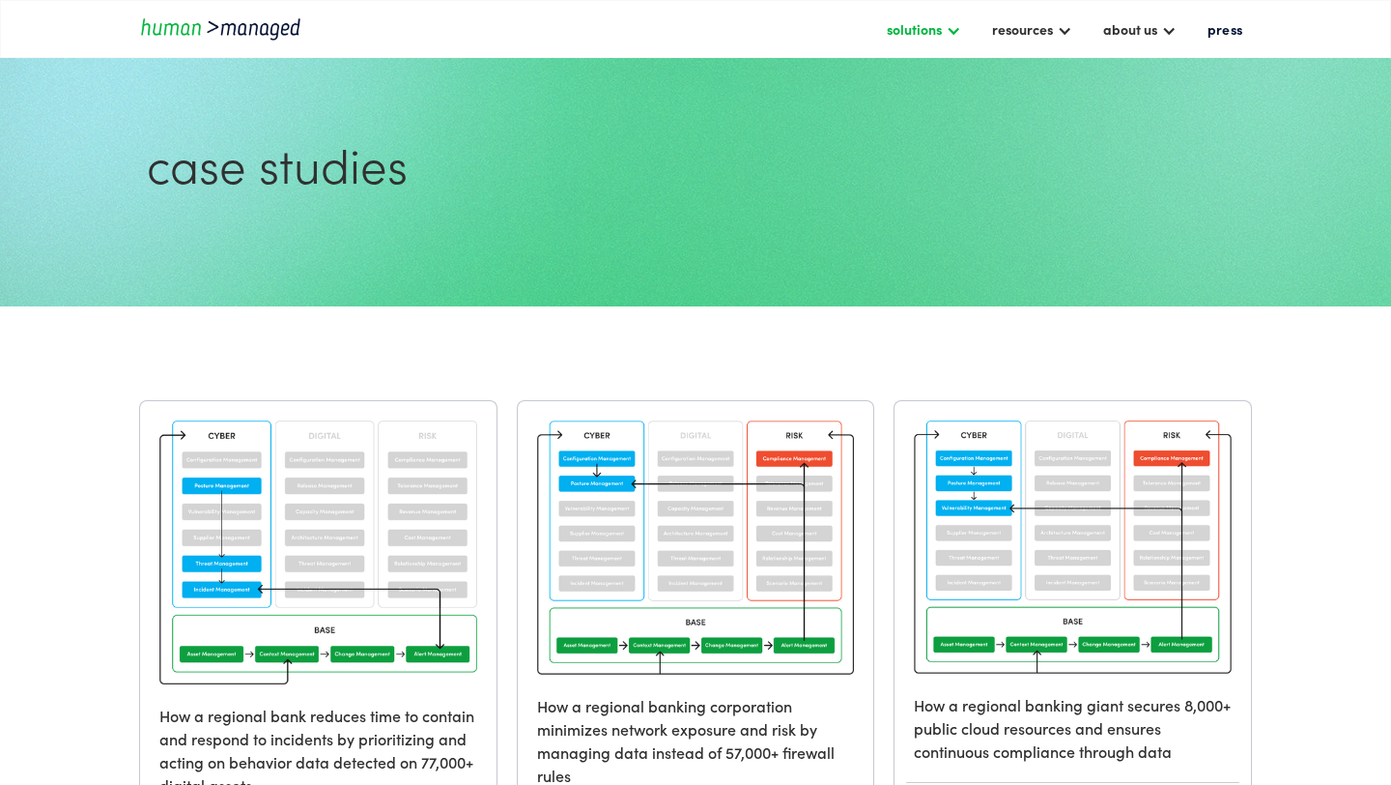
click at [928, 40] on div "solutions" at bounding box center [914, 28] width 55 height 23
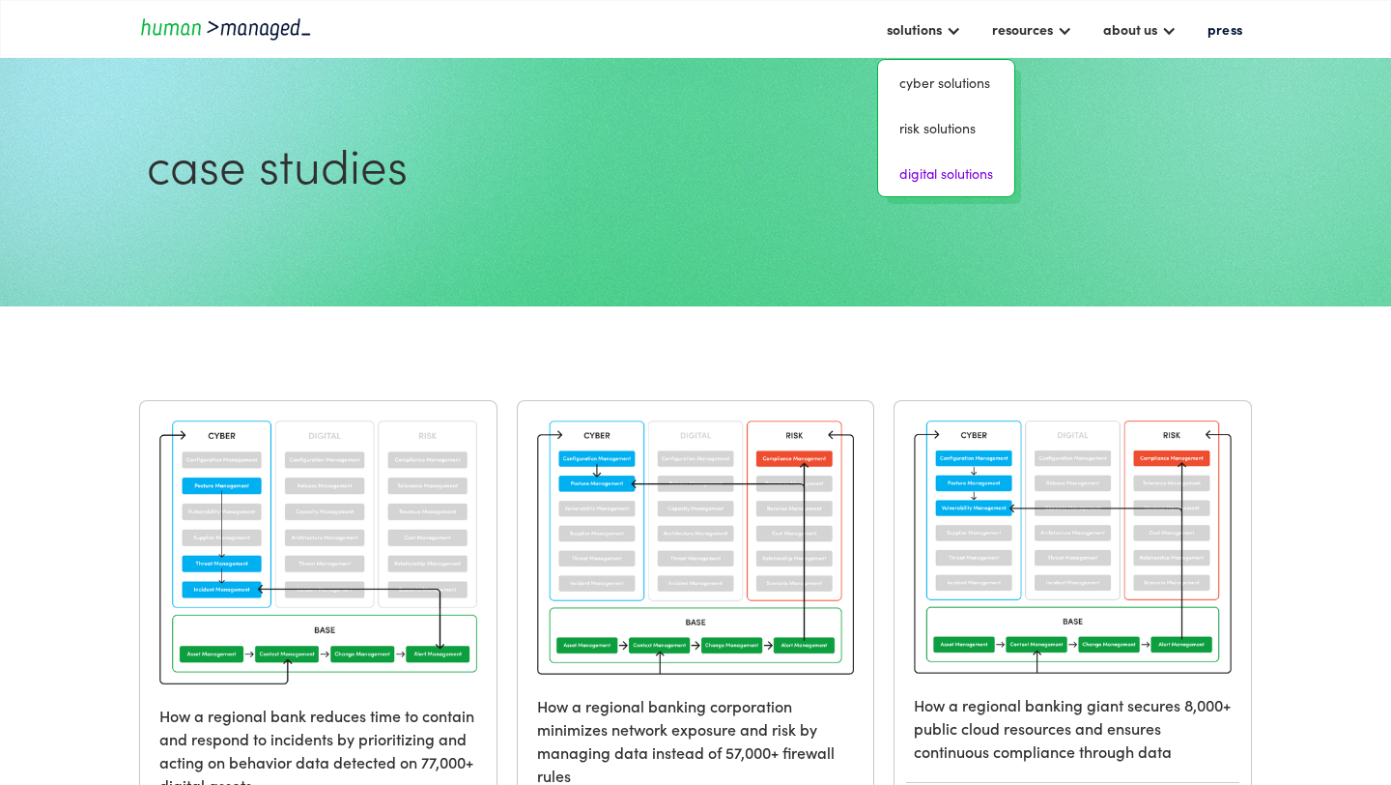
click at [936, 186] on link "digital solutions" at bounding box center [946, 173] width 121 height 30
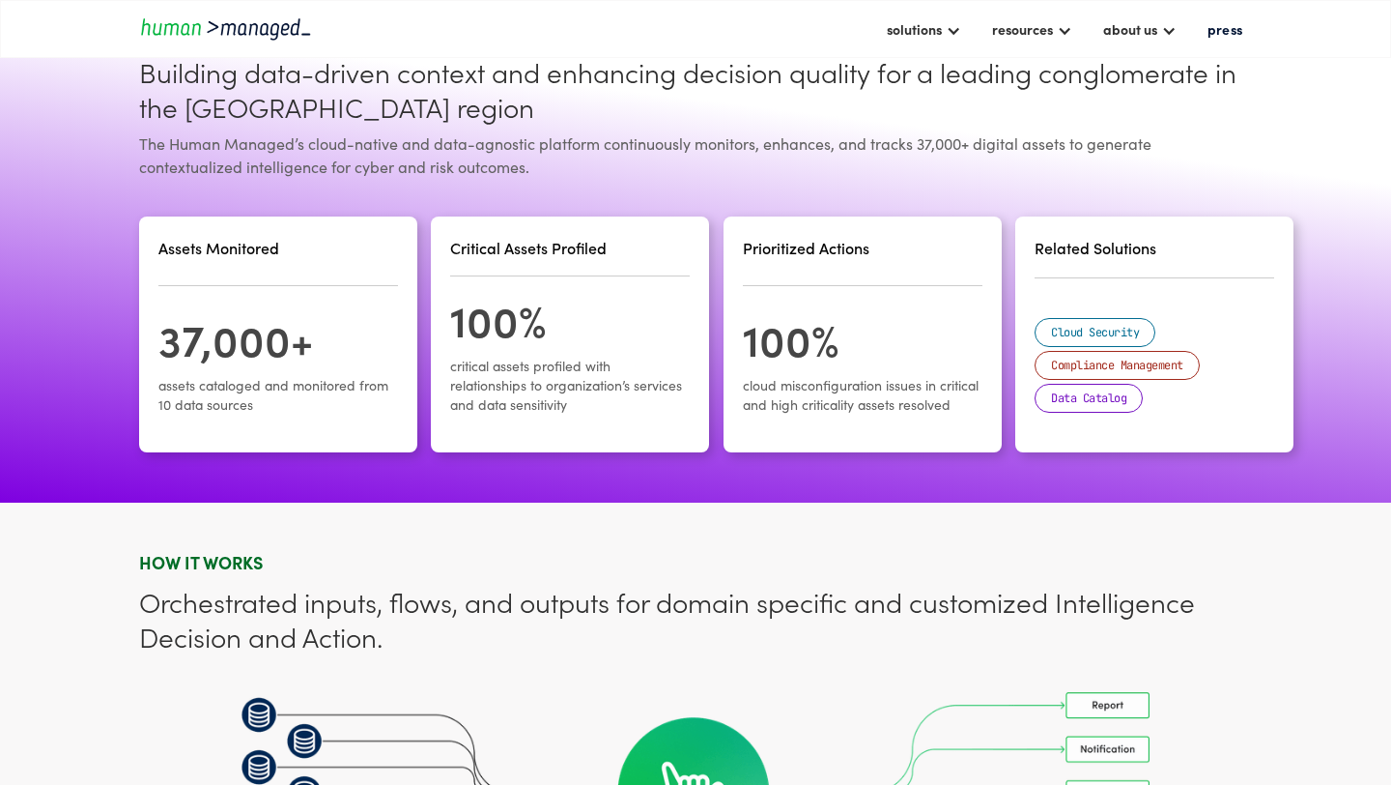
scroll to position [872, 0]
